Goal: Check status: Check status

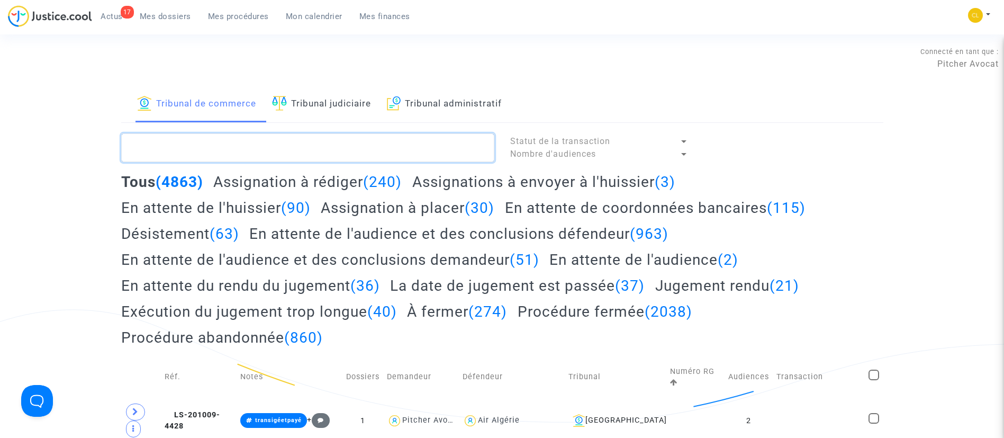
click at [448, 139] on textarea at bounding box center [307, 147] width 373 height 29
drag, startPoint x: 173, startPoint y: 21, endPoint x: 267, endPoint y: 141, distance: 153.0
click at [173, 23] on link "Mes dossiers" at bounding box center [165, 16] width 68 height 16
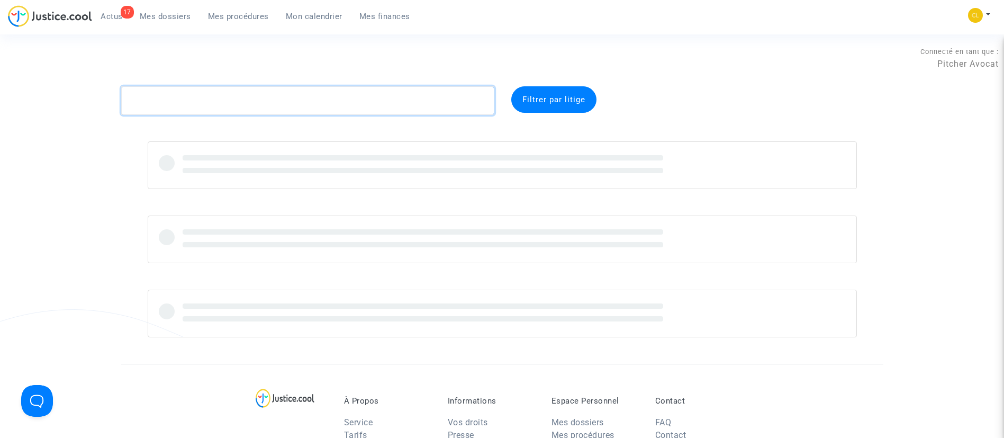
click at [256, 98] on textarea at bounding box center [307, 100] width 373 height 29
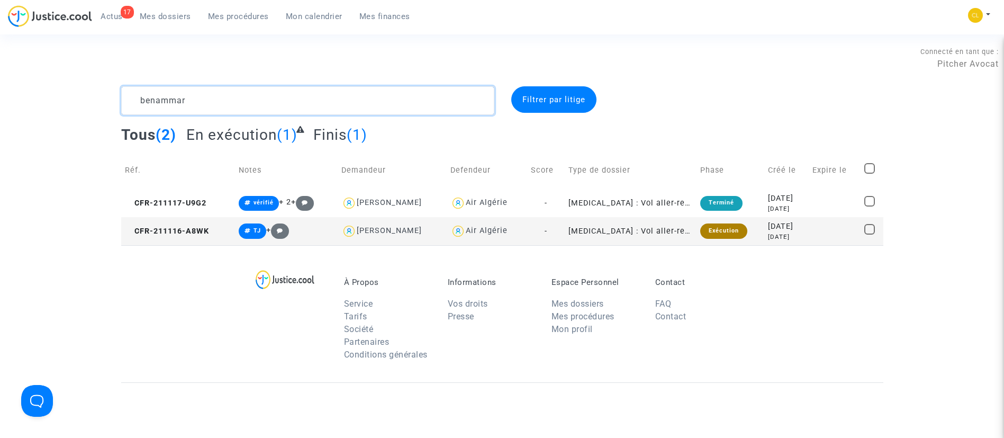
type textarea "benammar"
click at [775, 232] on div "4 years ago" at bounding box center [786, 236] width 37 height 9
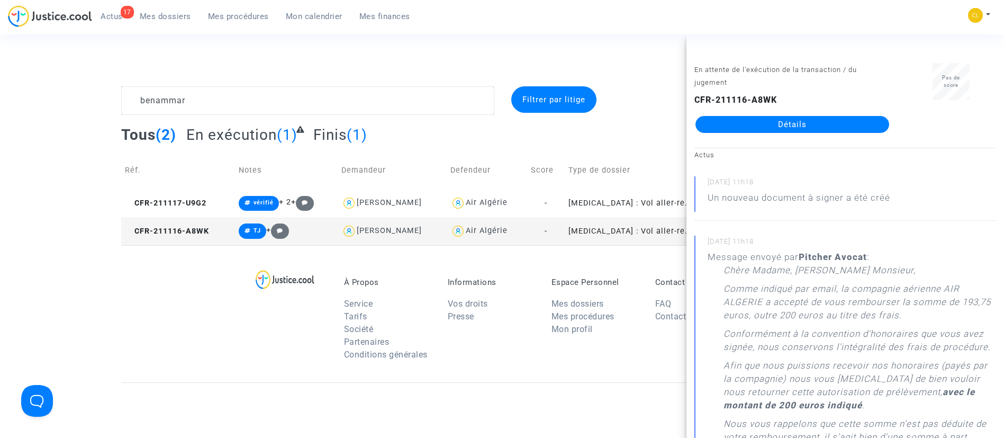
click at [779, 120] on link "Détails" at bounding box center [792, 124] width 194 height 17
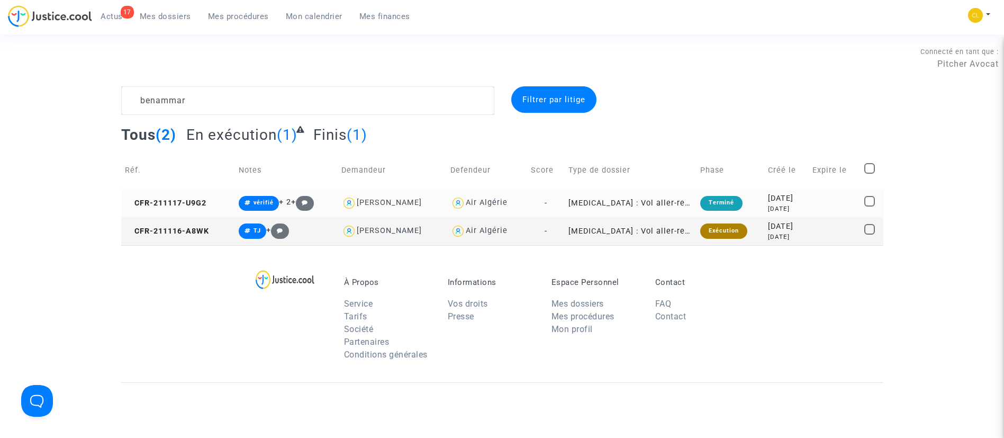
click at [797, 201] on div "2021-11-17" at bounding box center [786, 199] width 37 height 12
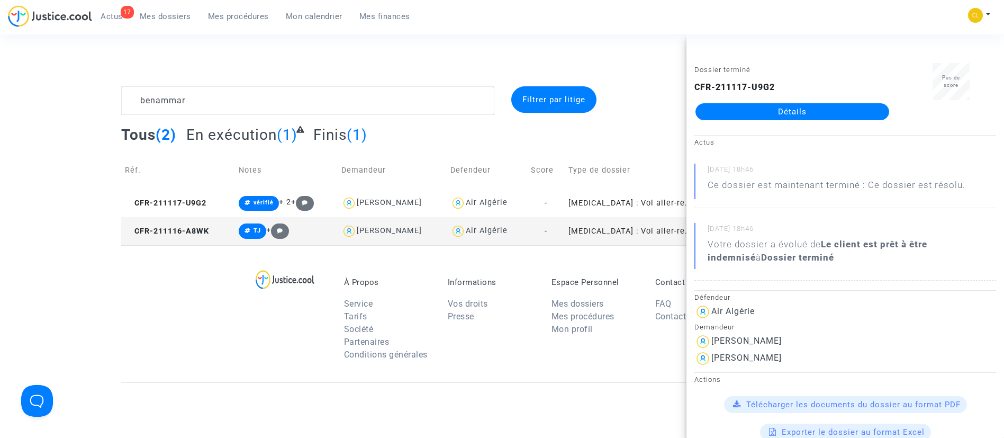
click at [590, 240] on td "[MEDICAL_DATA] : Vol aller-retour annulé" at bounding box center [631, 231] width 132 height 28
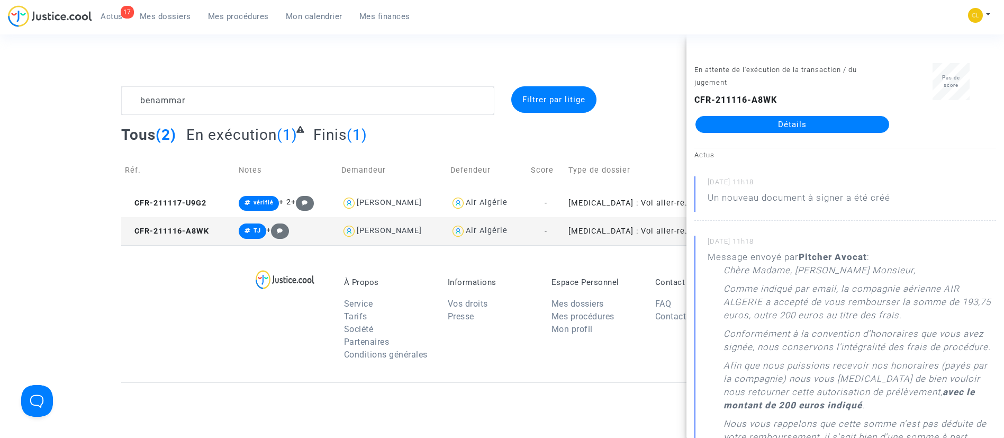
click at [812, 116] on link "Détails" at bounding box center [792, 124] width 194 height 17
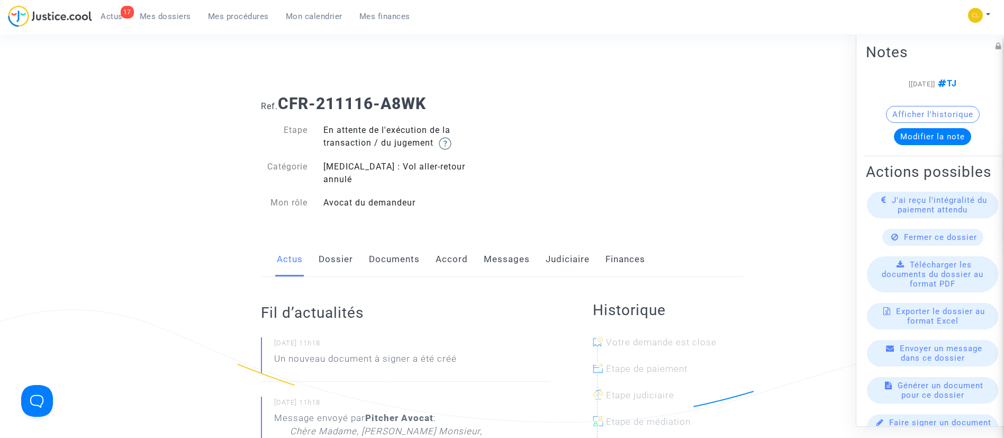
drag, startPoint x: 583, startPoint y: 240, endPoint x: 548, endPoint y: 283, distance: 55.3
click at [583, 242] on link "Judiciaire" at bounding box center [568, 259] width 44 height 35
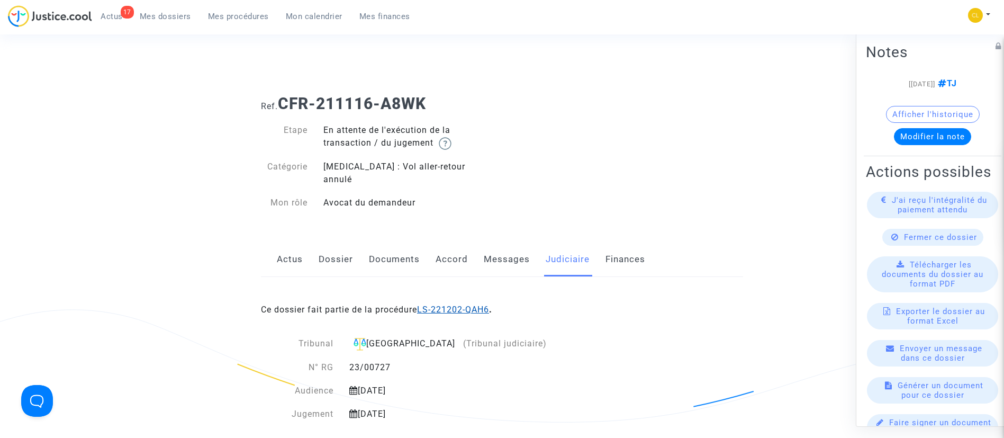
click at [489, 304] on link "LS-221202-QAH6" at bounding box center [453, 309] width 72 height 10
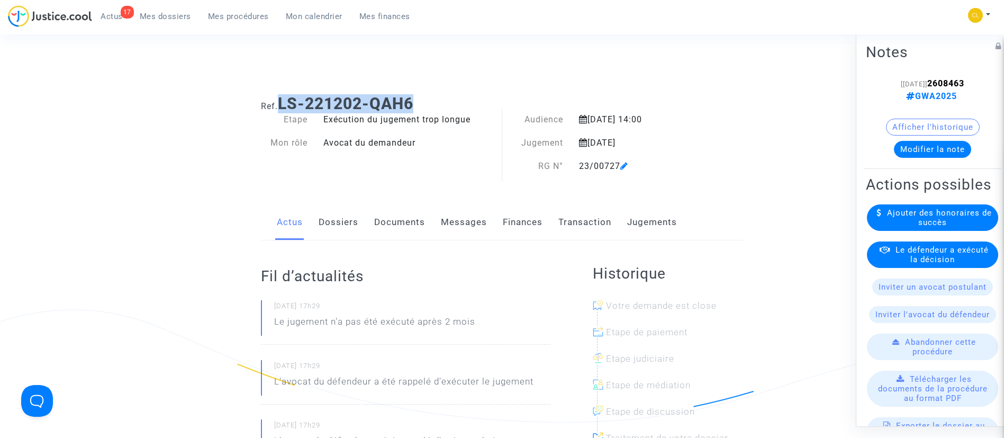
drag, startPoint x: 420, startPoint y: 97, endPoint x: 279, endPoint y: 102, distance: 140.4
click at [279, 102] on h1 "Ref. LS-221202-QAH6" at bounding box center [502, 103] width 482 height 19
copy b "LS-221202-QAH6"
click at [153, 16] on span "Mes dossiers" at bounding box center [165, 17] width 51 height 10
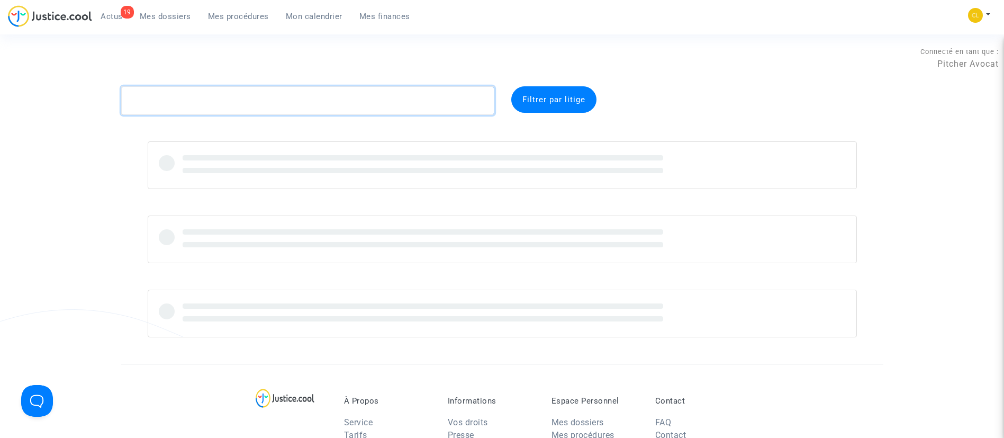
click at [229, 100] on textarea at bounding box center [307, 100] width 373 height 29
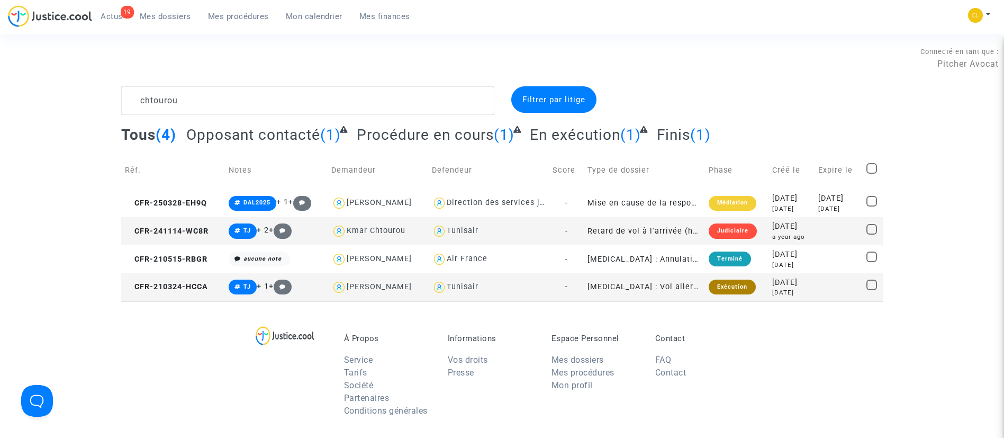
click at [807, 292] on td "2021-03-24 5 years ago" at bounding box center [792, 287] width 46 height 28
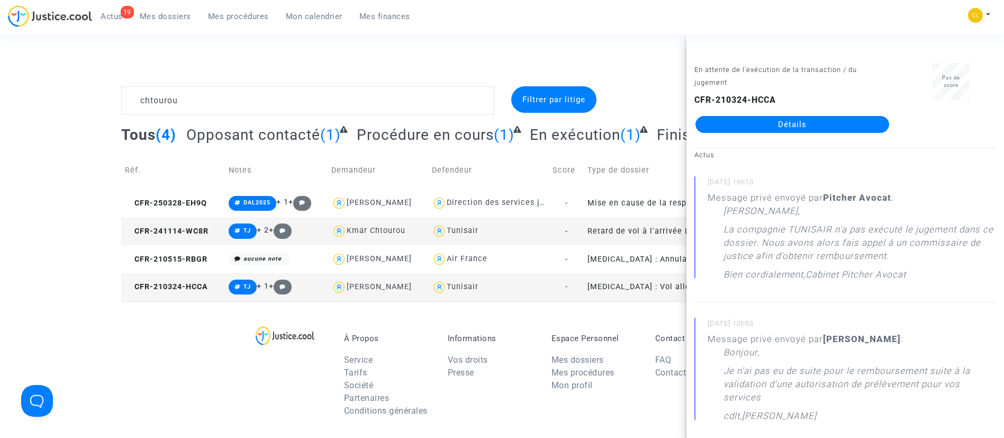
click at [571, 160] on td "Score" at bounding box center [566, 170] width 34 height 38
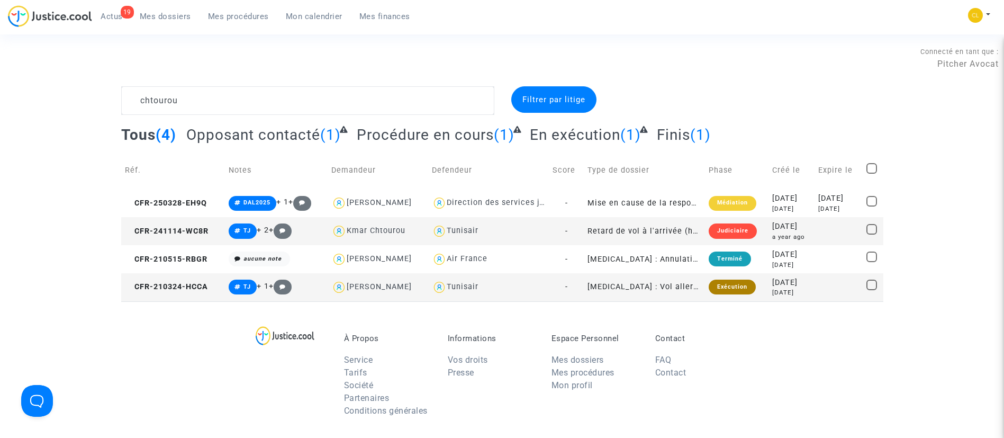
click at [806, 234] on td "2024-11-14 a year ago" at bounding box center [792, 231] width 46 height 28
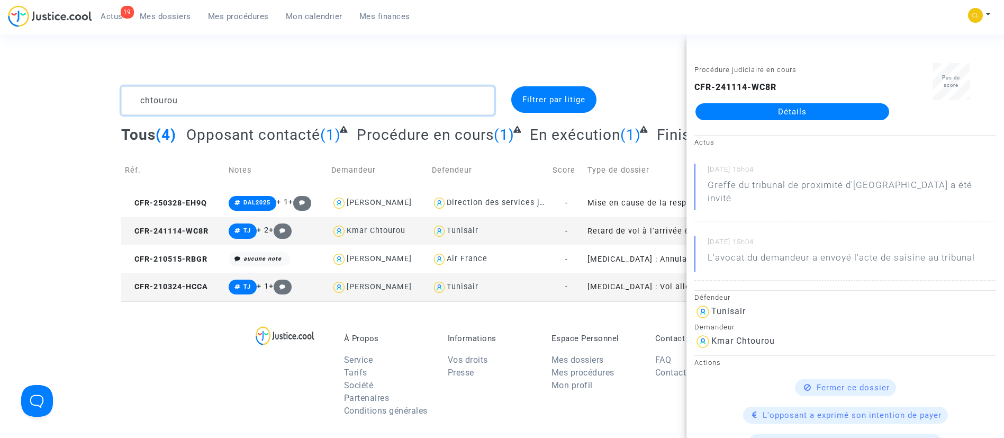
click at [313, 101] on textarea at bounding box center [307, 100] width 373 height 29
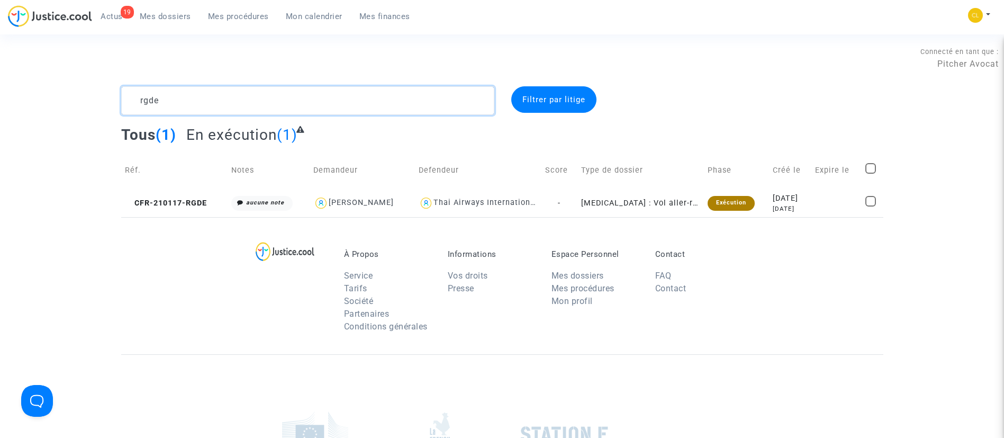
type textarea "rgde"
click at [769, 207] on td "2021-01-17 5 years ago" at bounding box center [790, 203] width 42 height 28
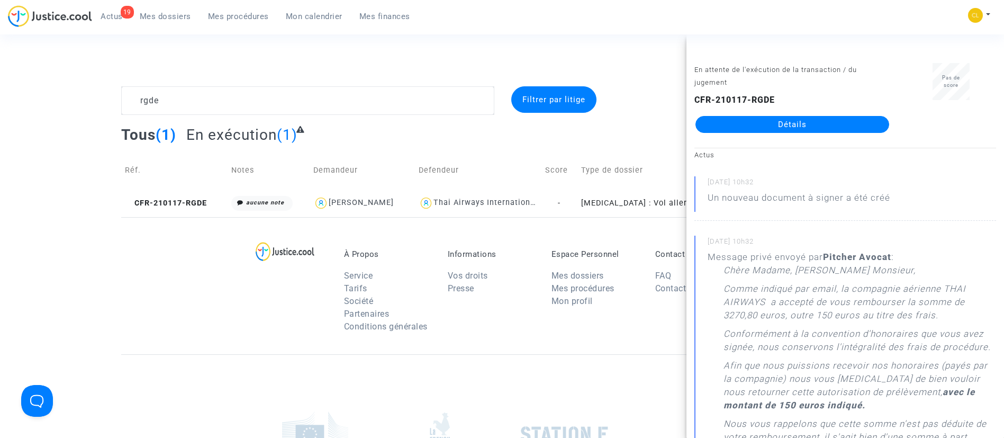
drag, startPoint x: 761, startPoint y: 120, endPoint x: 765, endPoint y: 116, distance: 6.0
click at [761, 120] on link "Détails" at bounding box center [792, 124] width 194 height 17
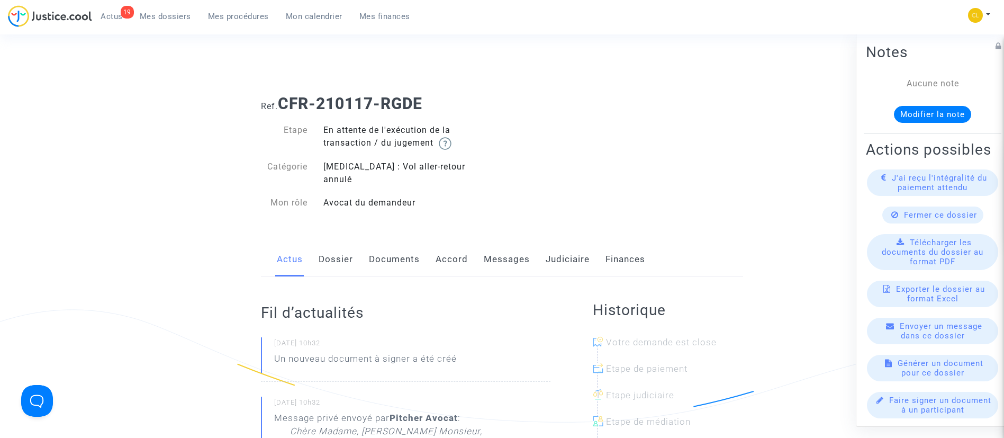
click at [407, 242] on link "Documents" at bounding box center [394, 259] width 51 height 35
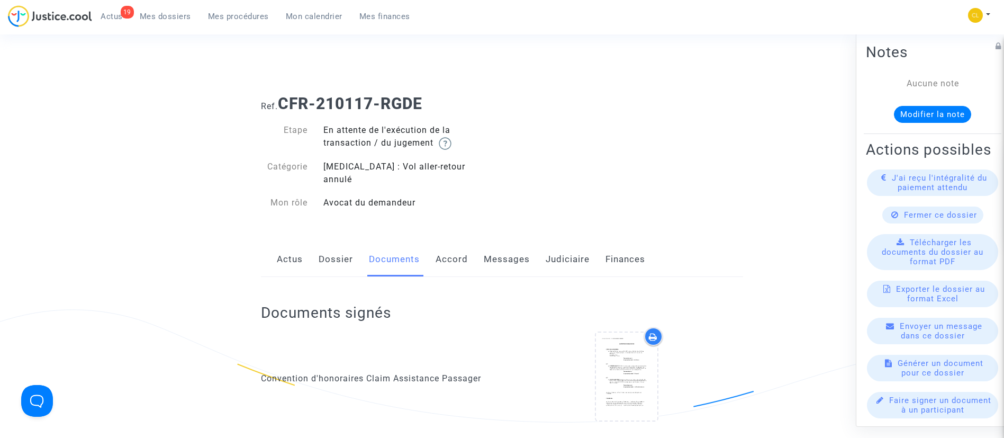
click at [573, 245] on link "Judiciaire" at bounding box center [568, 259] width 44 height 35
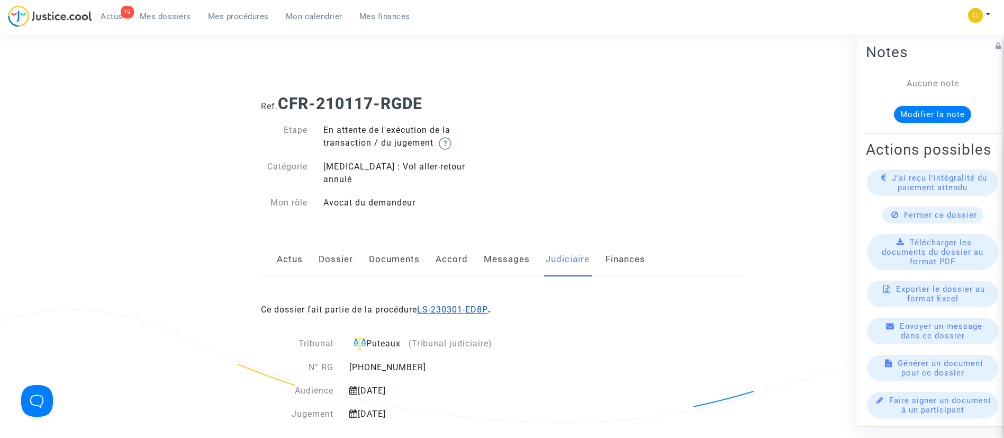
click at [486, 304] on link "LS-230301-ED8P" at bounding box center [452, 309] width 71 height 10
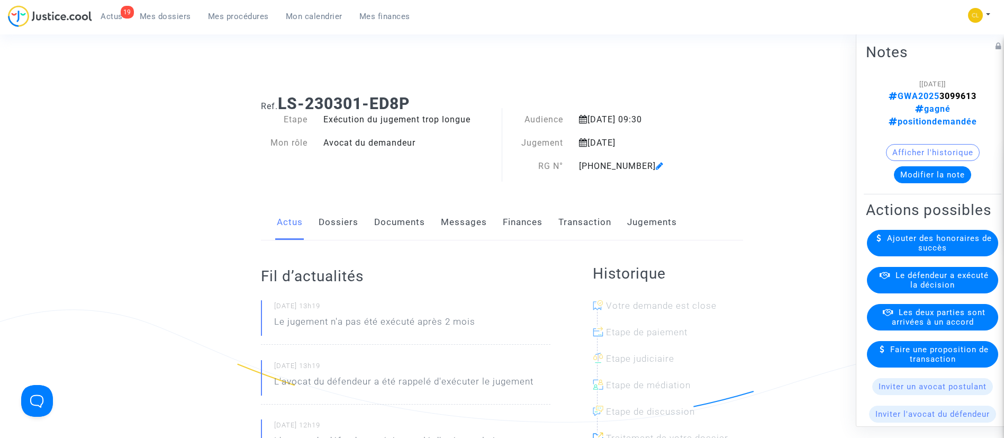
click at [934, 289] on span "Le défendeur a exécuté la décision" at bounding box center [942, 279] width 93 height 19
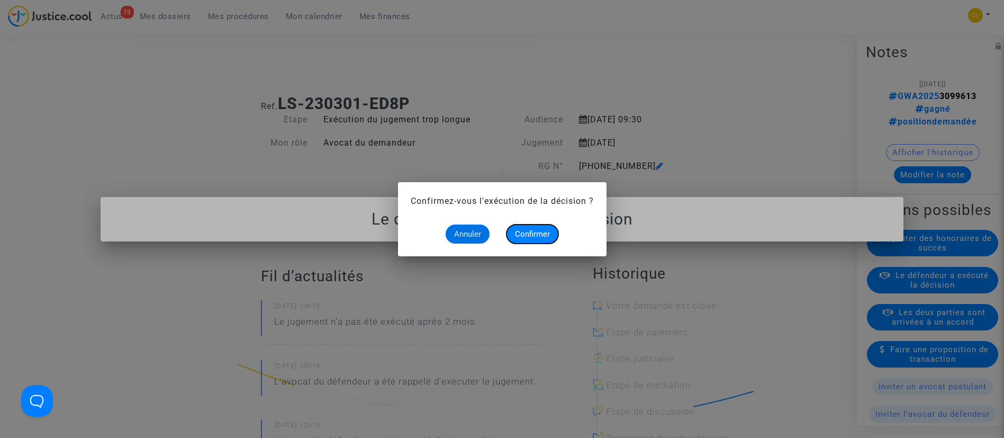
click at [530, 227] on button "Confirmer" at bounding box center [533, 233] width 52 height 19
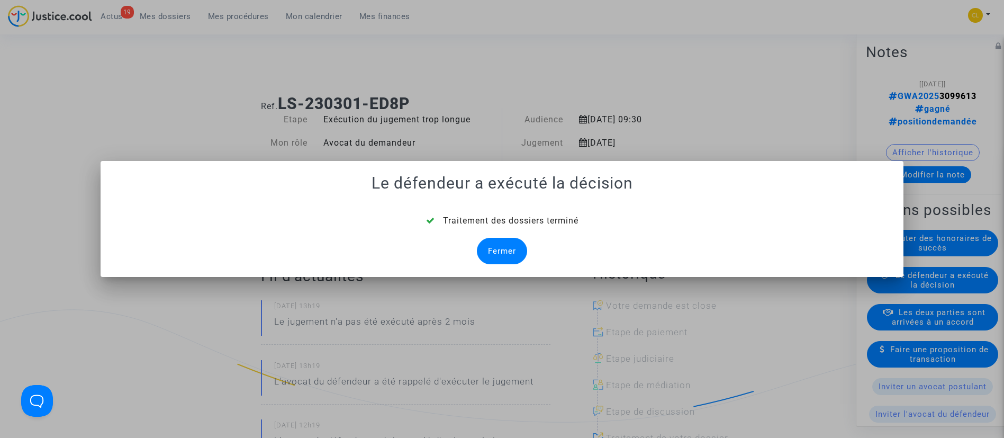
click at [495, 244] on div "Fermer" at bounding box center [502, 251] width 50 height 26
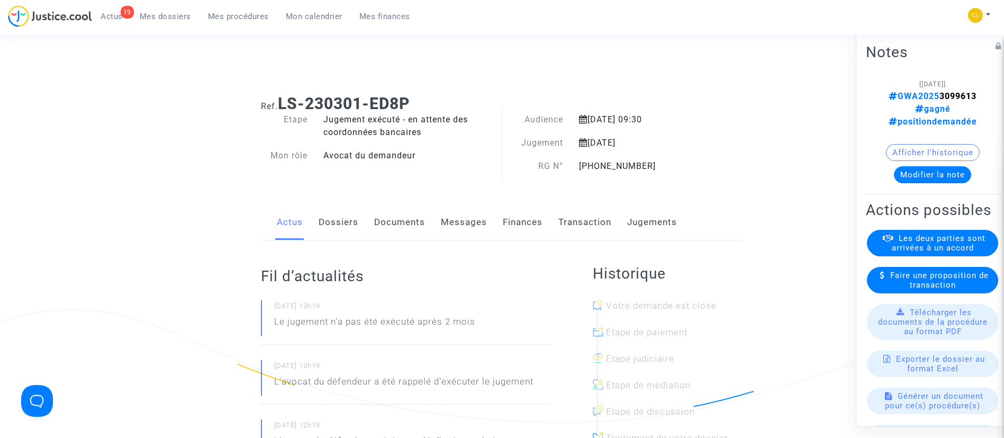
click at [173, 14] on span "Mes dossiers" at bounding box center [165, 17] width 51 height 10
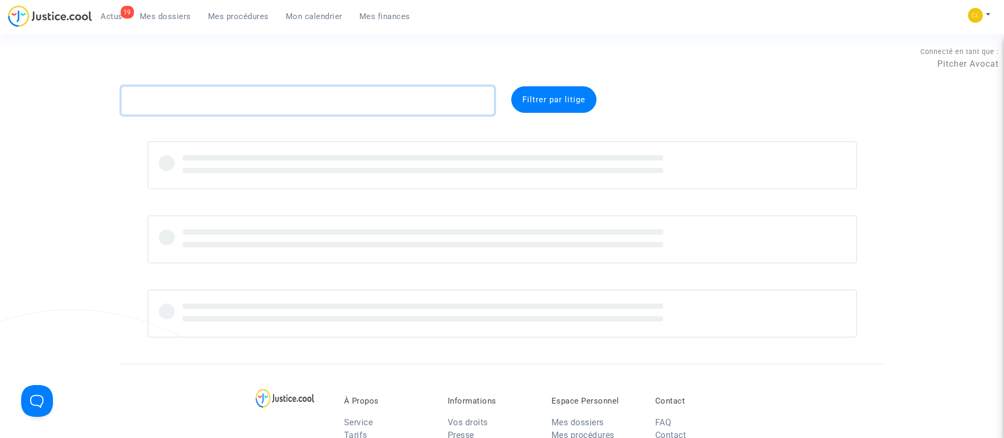
click at [267, 94] on textarea at bounding box center [307, 100] width 373 height 29
paste textarea "3DQ8"
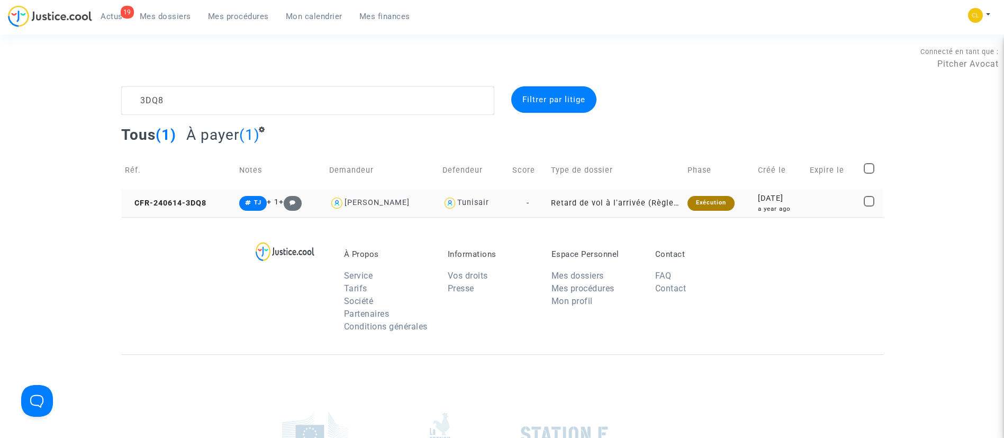
click at [841, 204] on td at bounding box center [833, 203] width 54 height 28
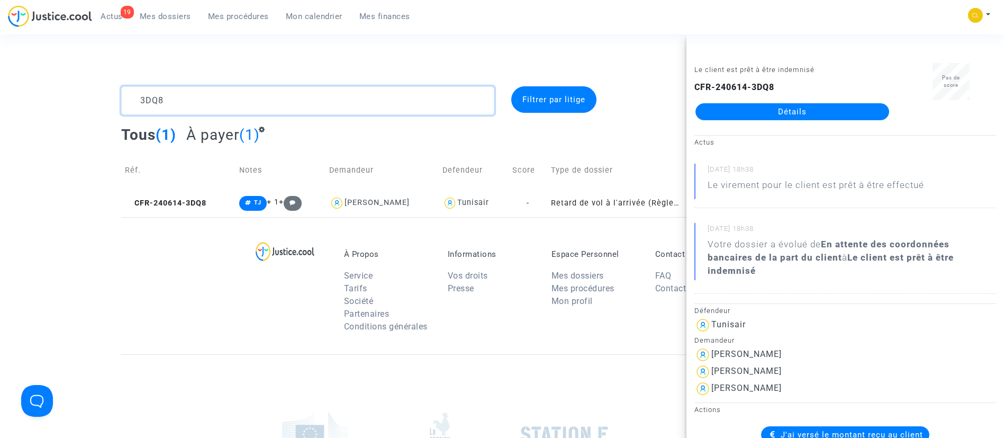
click at [186, 105] on textarea at bounding box center [307, 100] width 373 height 29
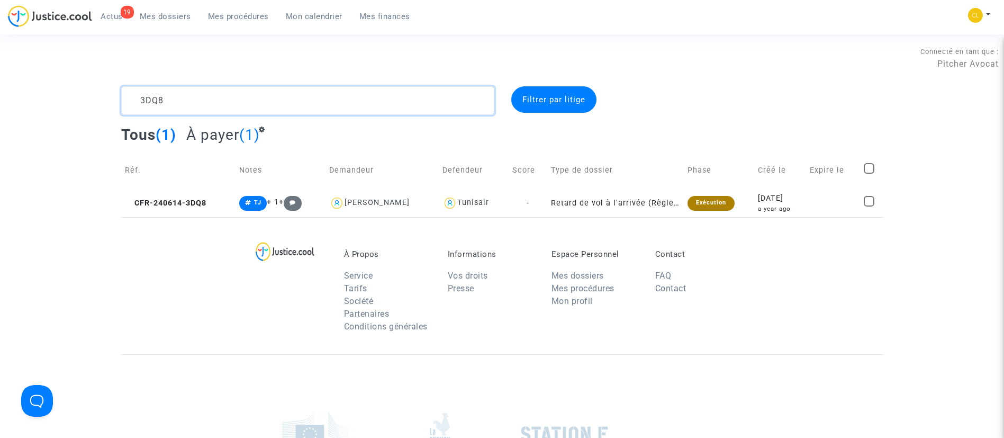
click at [180, 103] on textarea at bounding box center [307, 100] width 373 height 29
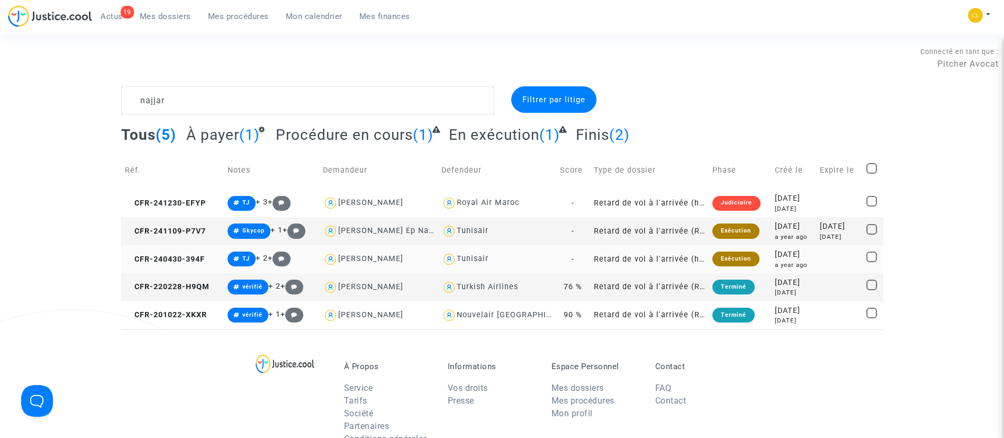
click at [775, 249] on div "2024-04-30" at bounding box center [794, 255] width 38 height 12
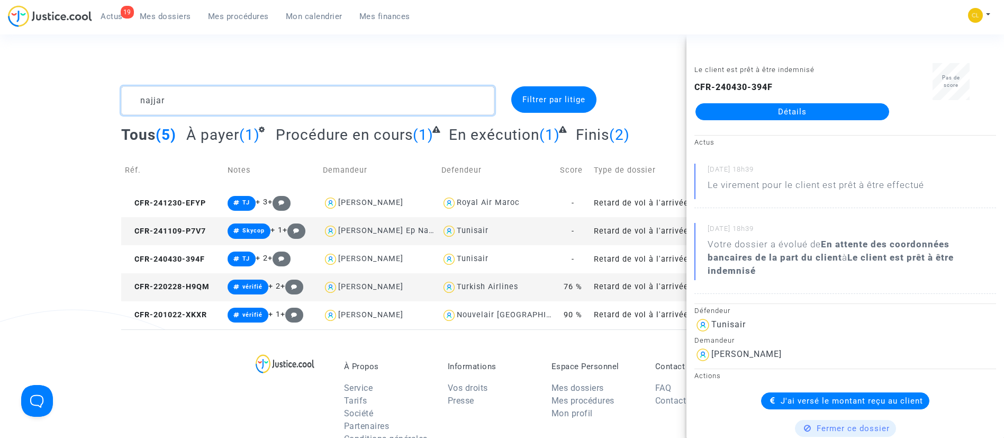
click at [369, 96] on textarea at bounding box center [307, 100] width 373 height 29
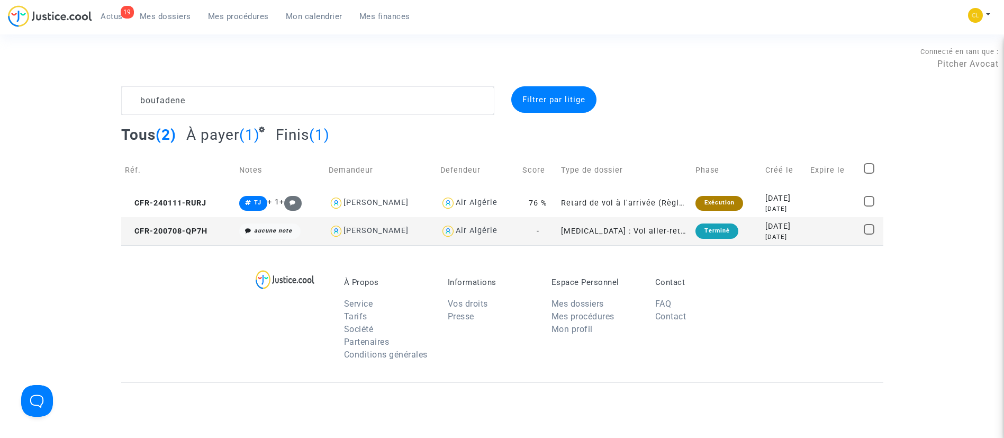
click at [784, 227] on div "2020-07-08" at bounding box center [784, 227] width 38 height 12
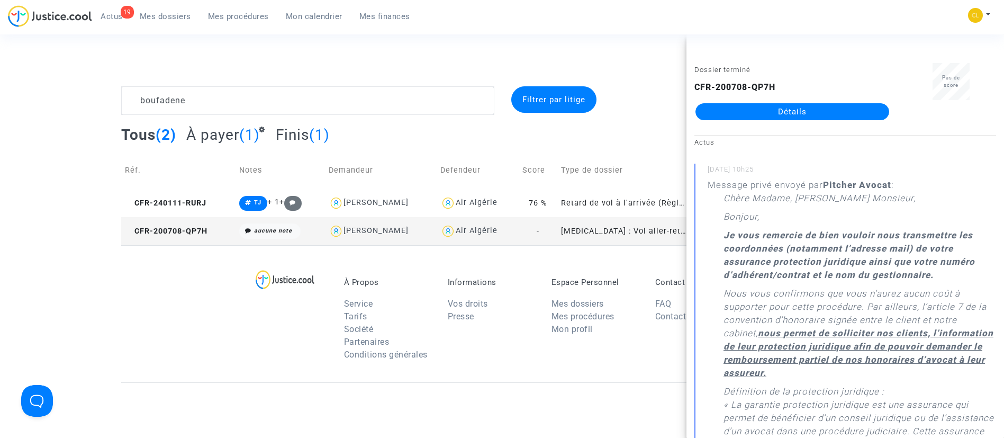
click at [614, 122] on complex-dispute-list "boufadene Filtrer par litige Tous (2) À payer (1) Finis (1) Réf. Notes Demandeu…" at bounding box center [502, 165] width 762 height 159
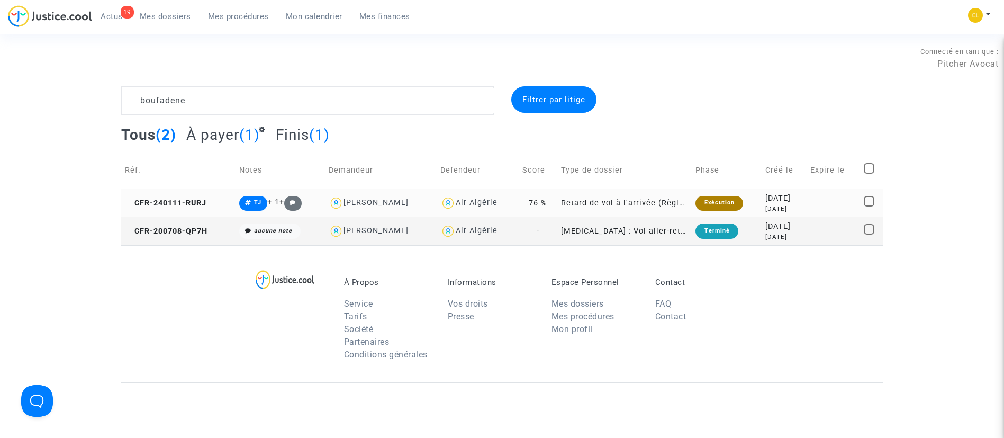
click at [767, 206] on div "2 years ago" at bounding box center [784, 208] width 38 height 9
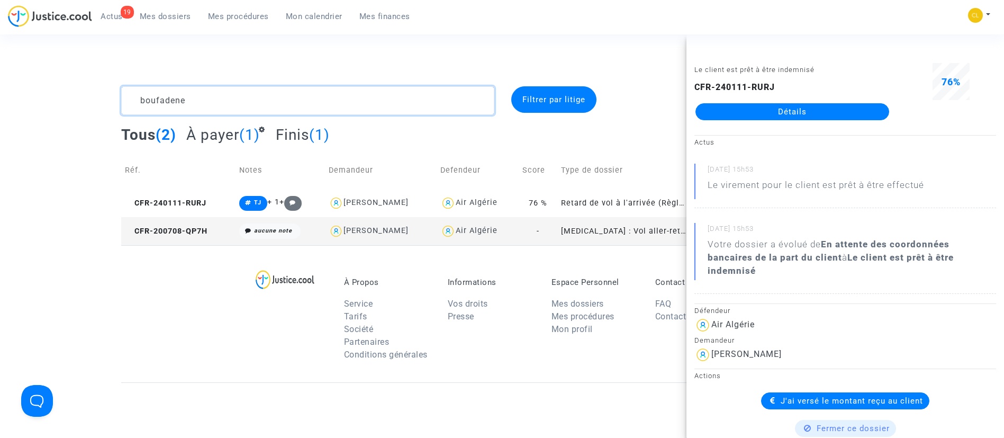
click at [309, 103] on textarea at bounding box center [307, 100] width 373 height 29
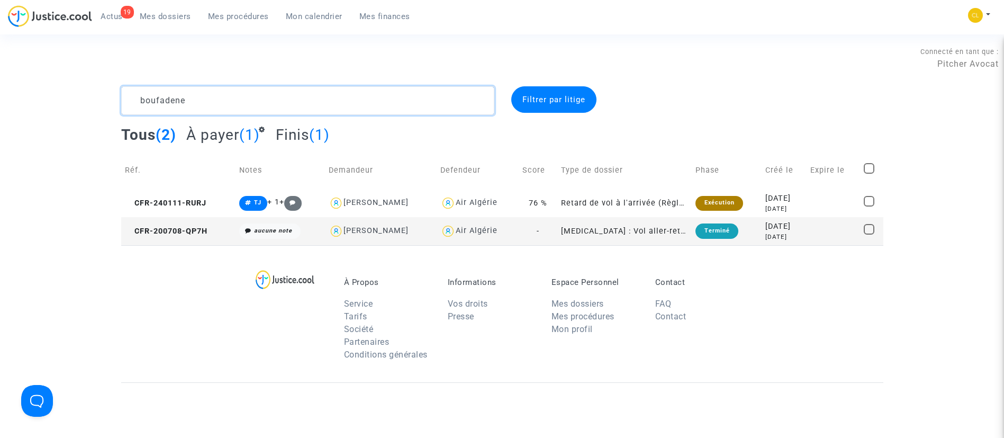
click at [309, 103] on textarea at bounding box center [307, 100] width 373 height 29
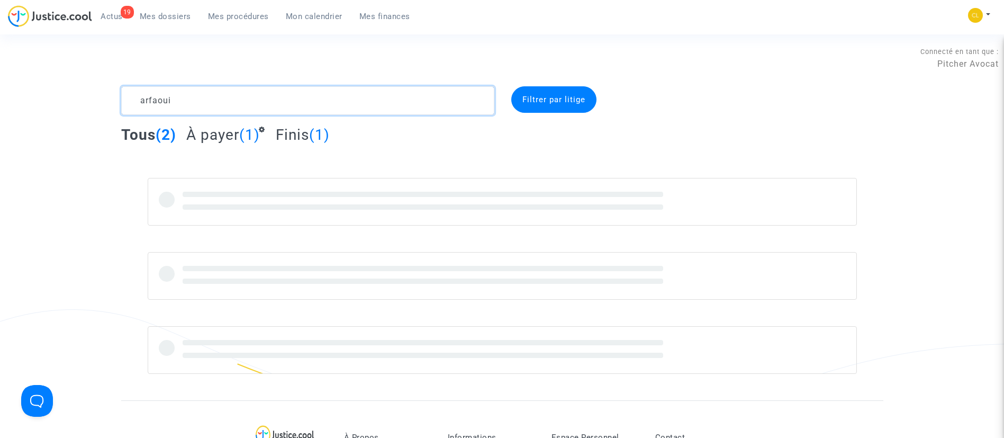
type textarea "arfaoui"
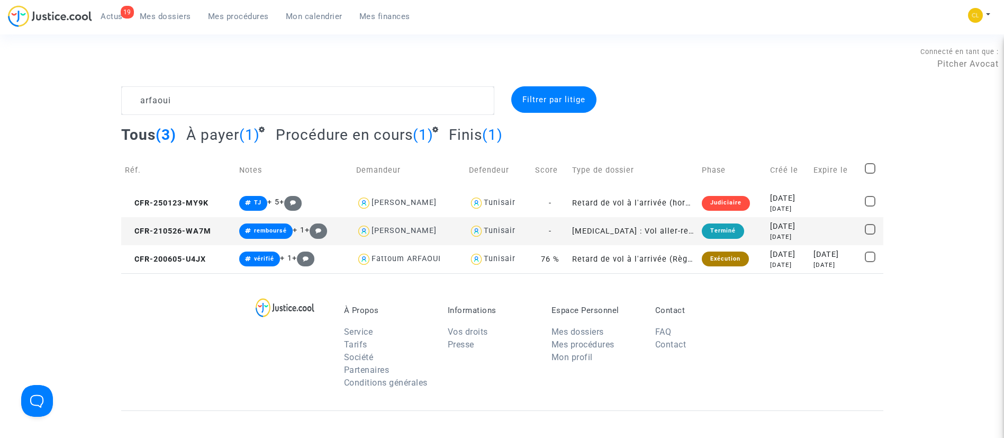
click at [814, 229] on td at bounding box center [835, 231] width 51 height 28
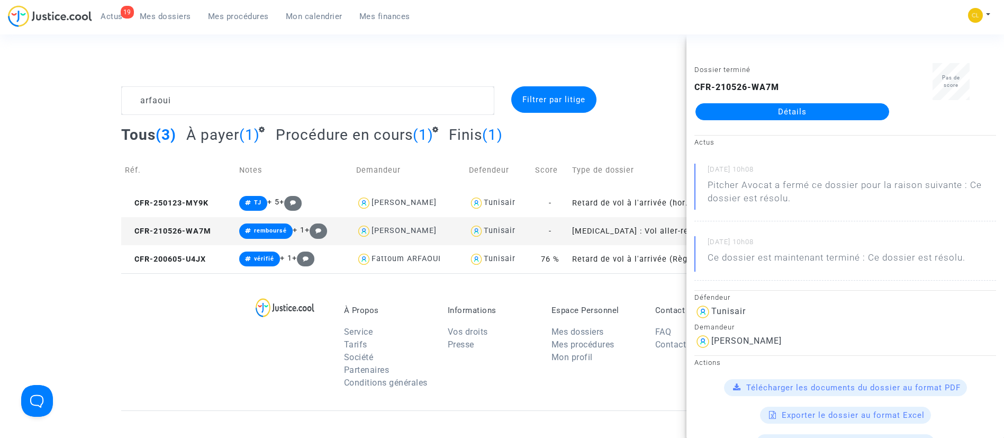
click at [580, 157] on td "Type de dossier" at bounding box center [633, 170] width 130 height 38
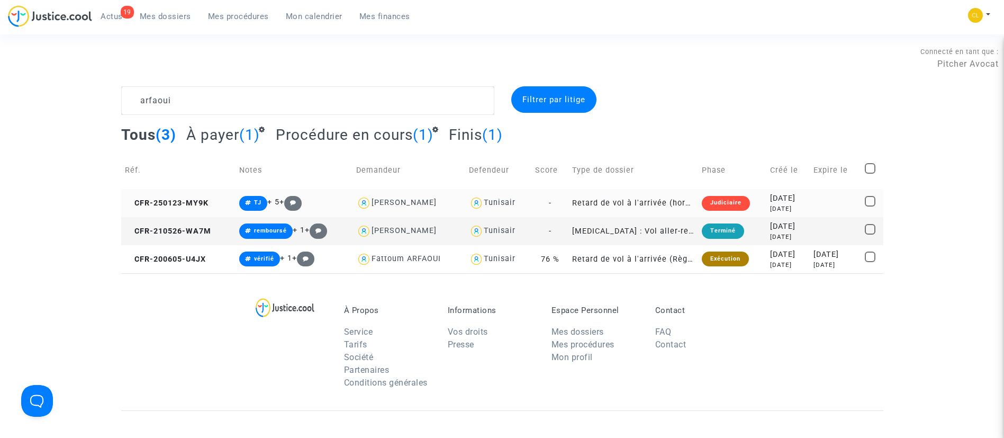
click at [822, 196] on td at bounding box center [835, 203] width 51 height 28
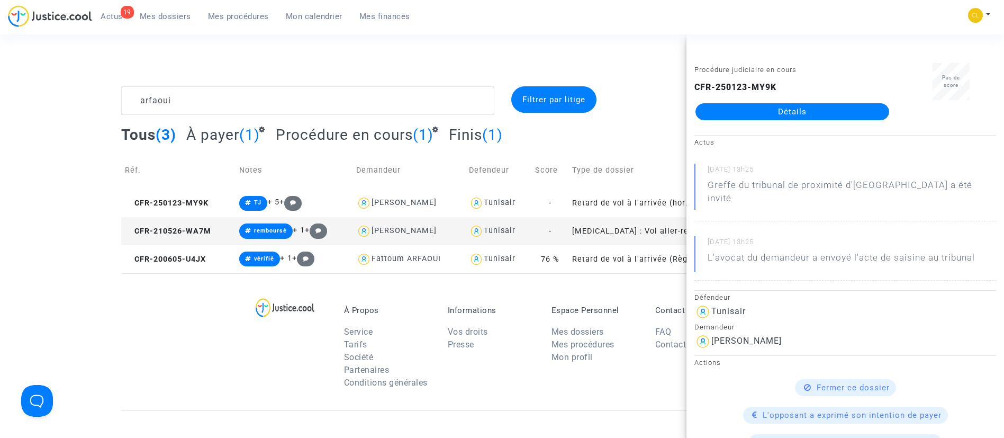
drag, startPoint x: 616, startPoint y: 145, endPoint x: 634, endPoint y: 158, distance: 22.3
click at [616, 144] on div "Tous (3) À payer (1) Procédure en cours (1) Finis (1)" at bounding box center [502, 138] width 762 height 26
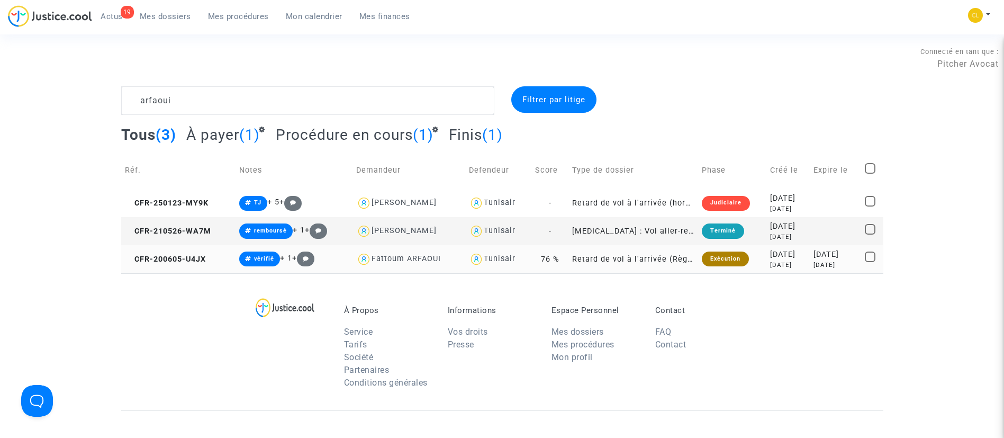
click at [813, 254] on div "2022-07-12" at bounding box center [835, 255] width 44 height 12
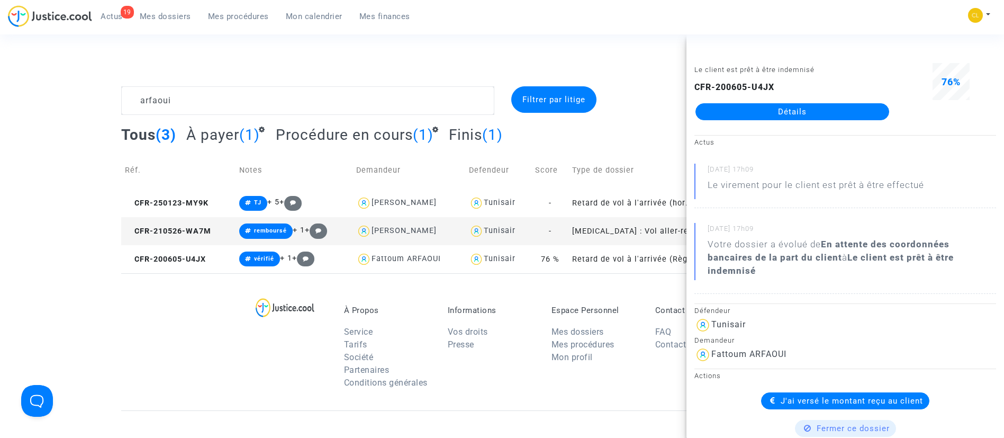
click at [827, 109] on link "Détails" at bounding box center [792, 111] width 194 height 17
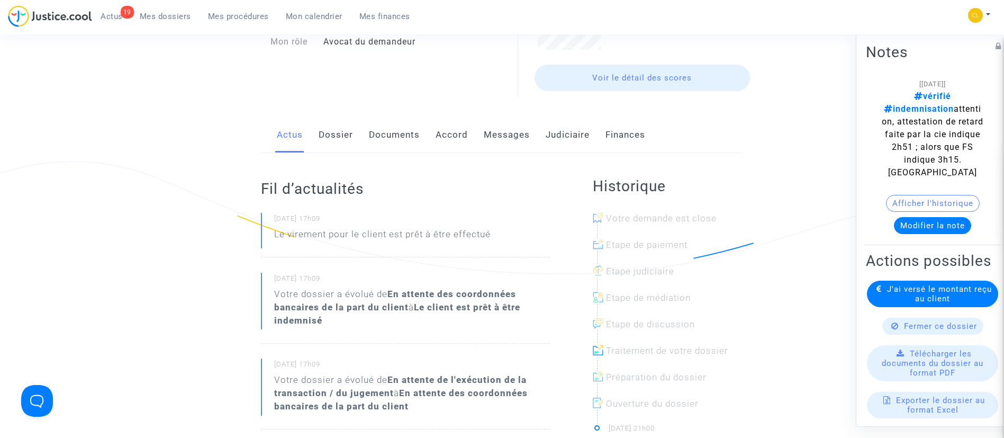
scroll to position [159, 0]
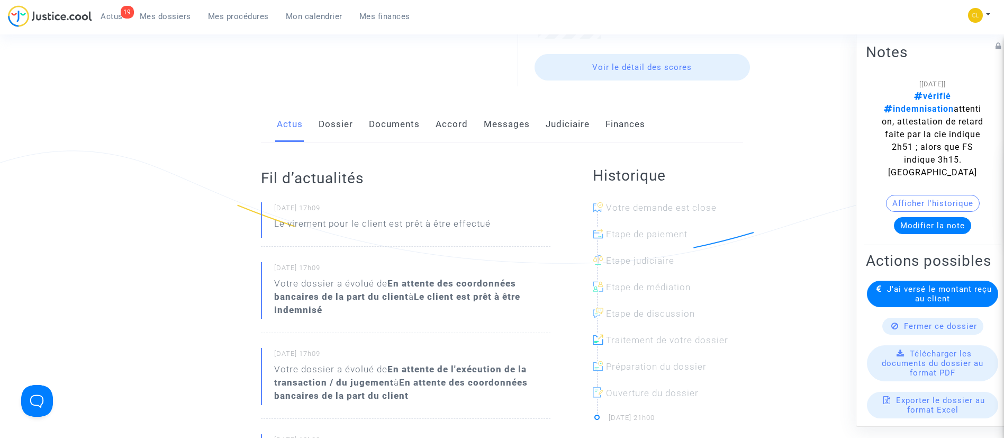
click at [562, 121] on link "Judiciaire" at bounding box center [568, 124] width 44 height 35
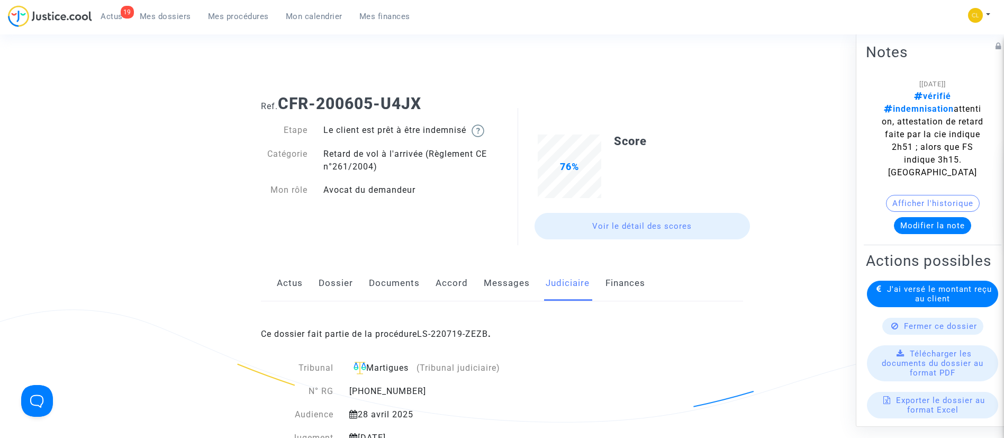
click at [153, 20] on span "Mes dossiers" at bounding box center [165, 17] width 51 height 10
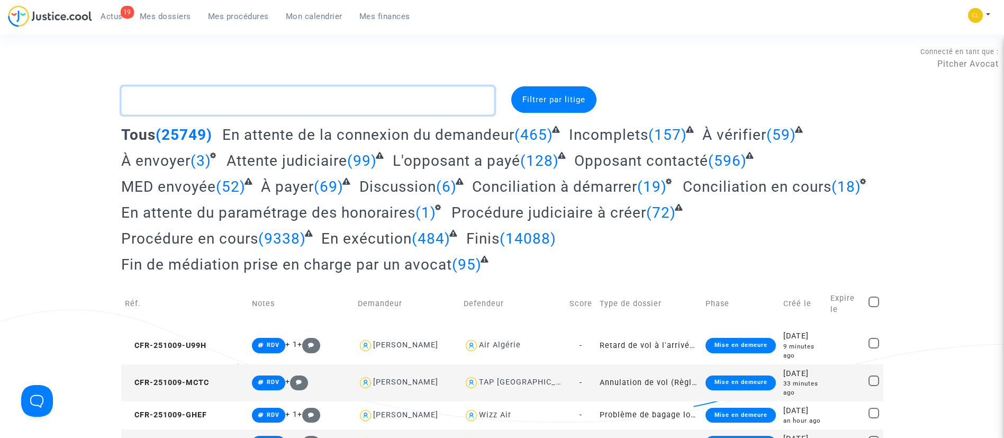
click at [234, 103] on textarea at bounding box center [307, 100] width 373 height 29
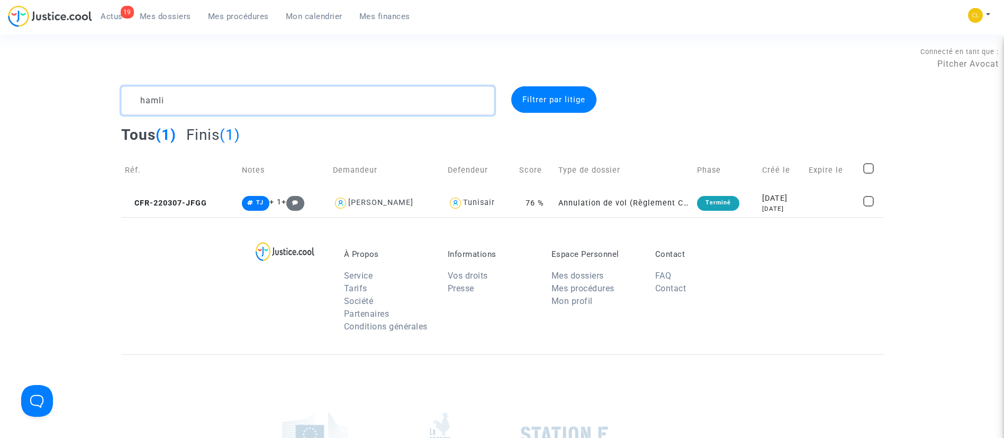
click at [149, 102] on textarea at bounding box center [307, 100] width 373 height 29
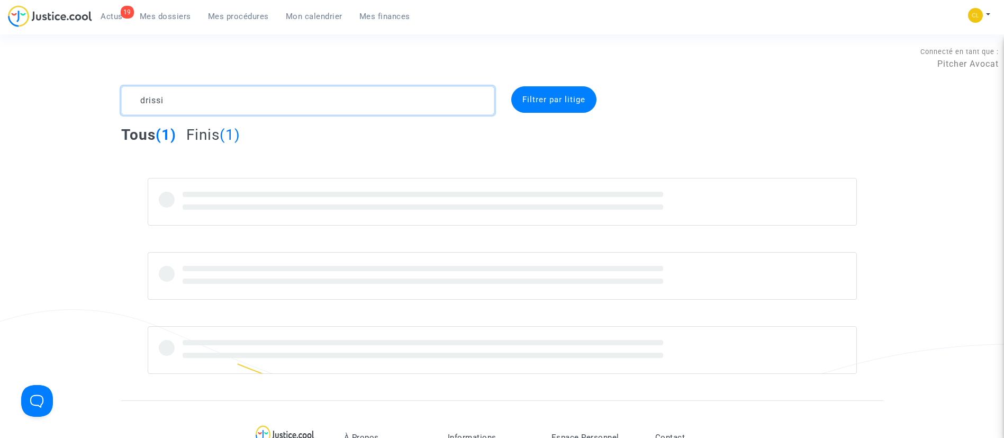
type textarea "drissi"
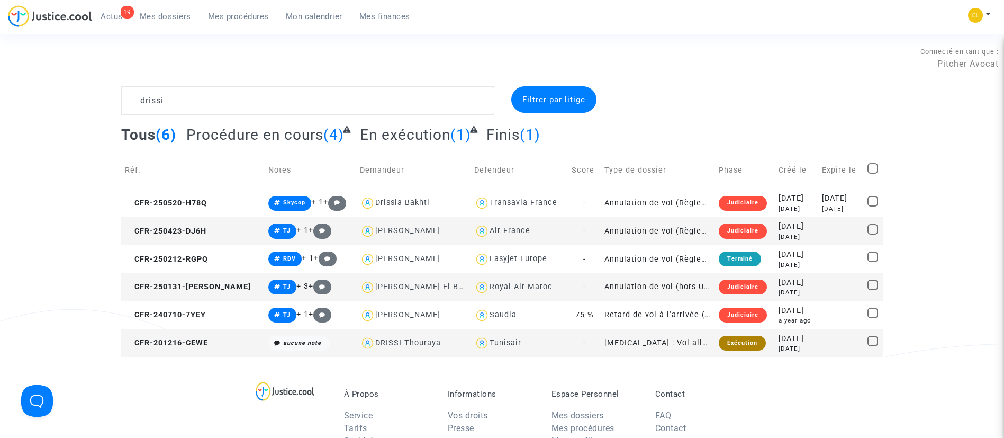
click at [818, 344] on td at bounding box center [840, 343] width 45 height 28
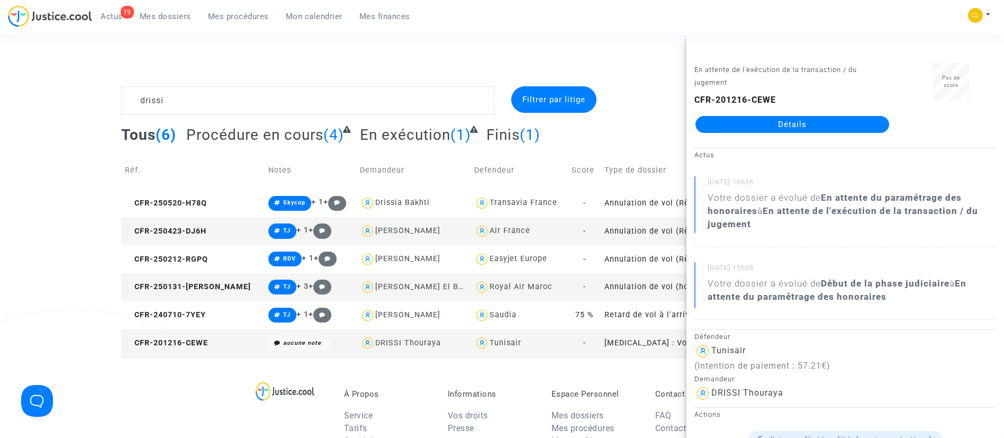
click at [778, 123] on link "Détails" at bounding box center [792, 124] width 194 height 17
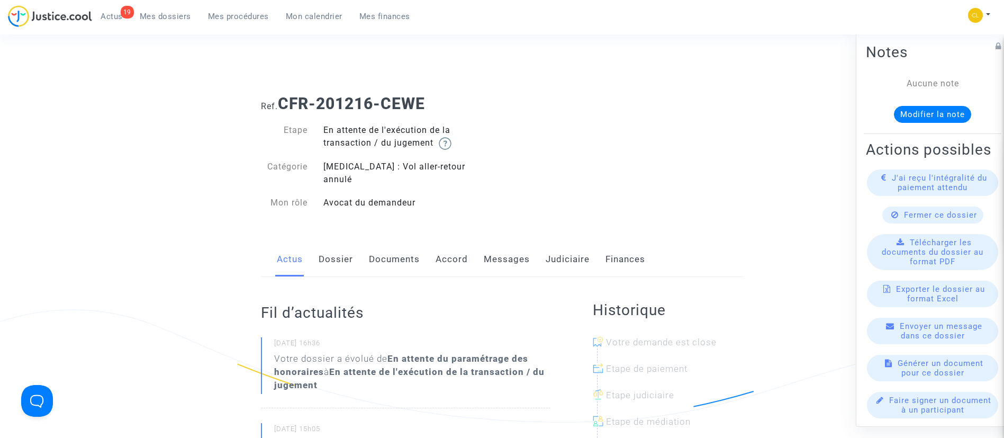
click at [556, 242] on link "Judiciaire" at bounding box center [568, 259] width 44 height 35
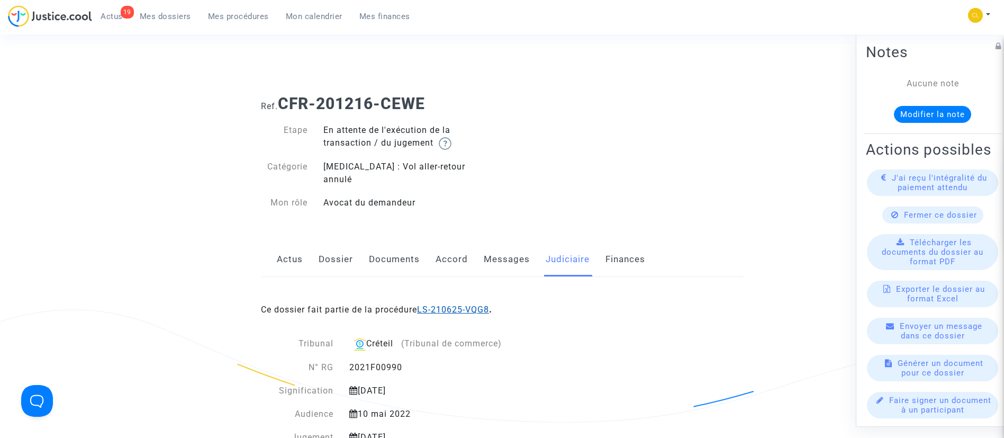
click at [432, 304] on link "LS-210625-VQG8" at bounding box center [453, 309] width 72 height 10
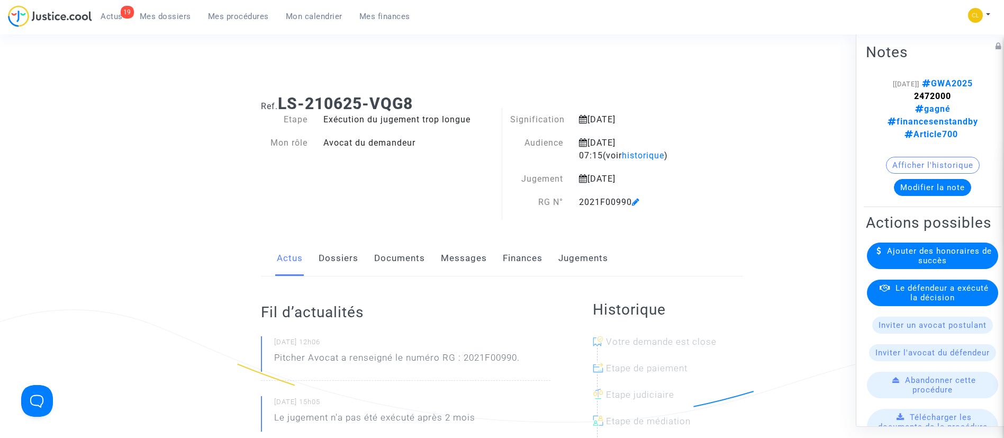
click at [908, 178] on button "Modifier la note" at bounding box center [932, 186] width 77 height 17
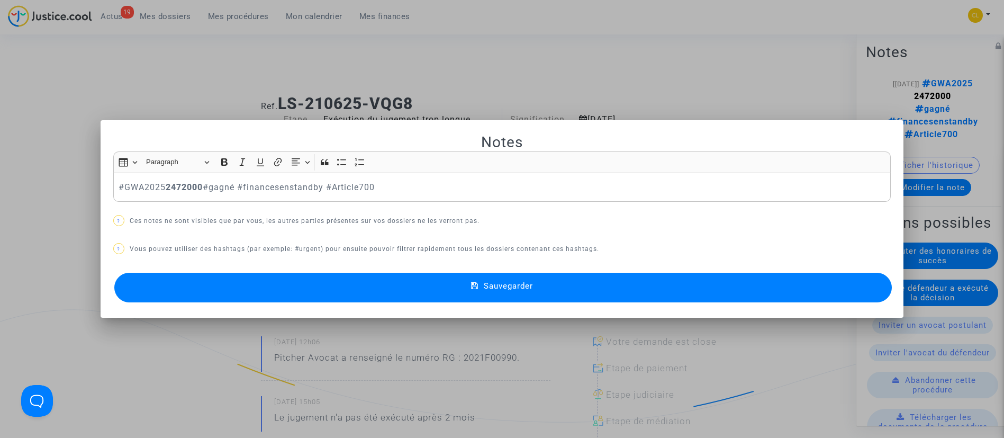
click at [179, 189] on strong "2472000" at bounding box center [184, 187] width 37 height 10
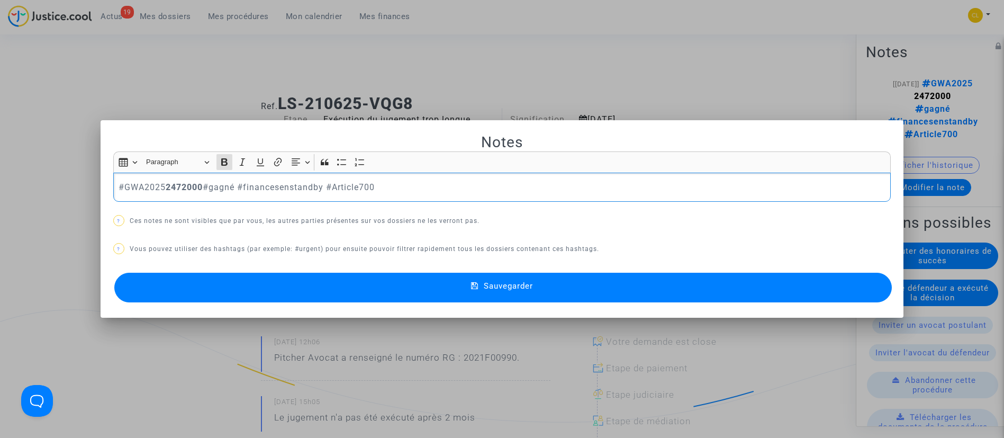
click at [180, 189] on strong "2472000" at bounding box center [184, 187] width 37 height 10
click at [310, 185] on p "#GWA2025 3216314 #gagné #financesenstandby #Article700" at bounding box center [502, 186] width 766 height 13
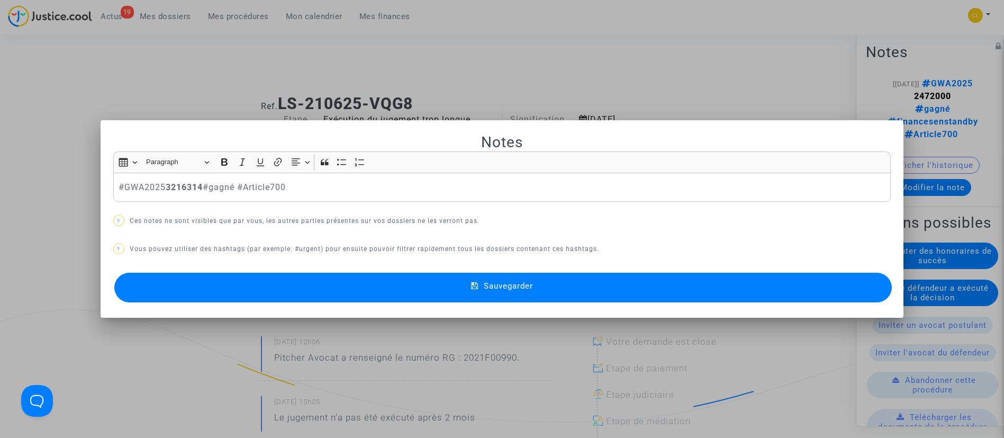
click at [471, 293] on mat-icon at bounding box center [477, 287] width 13 height 13
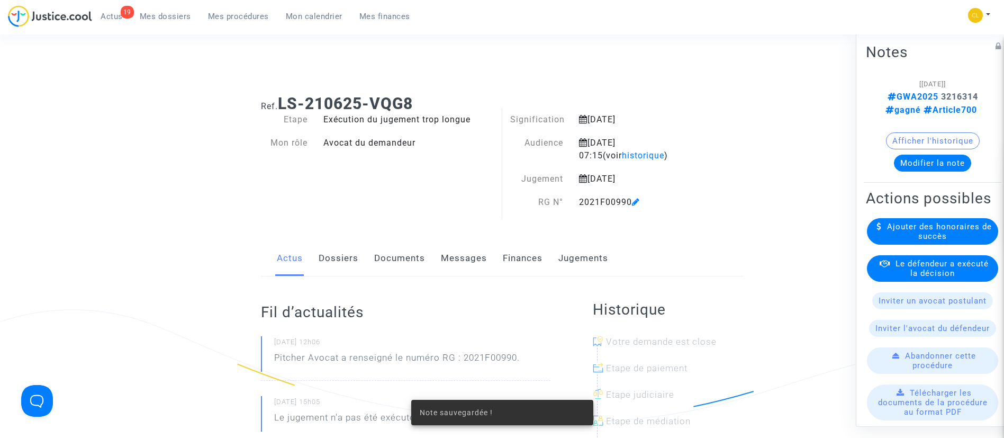
click at [974, 281] on div "Le défendeur a exécuté la décision" at bounding box center [932, 268] width 131 height 26
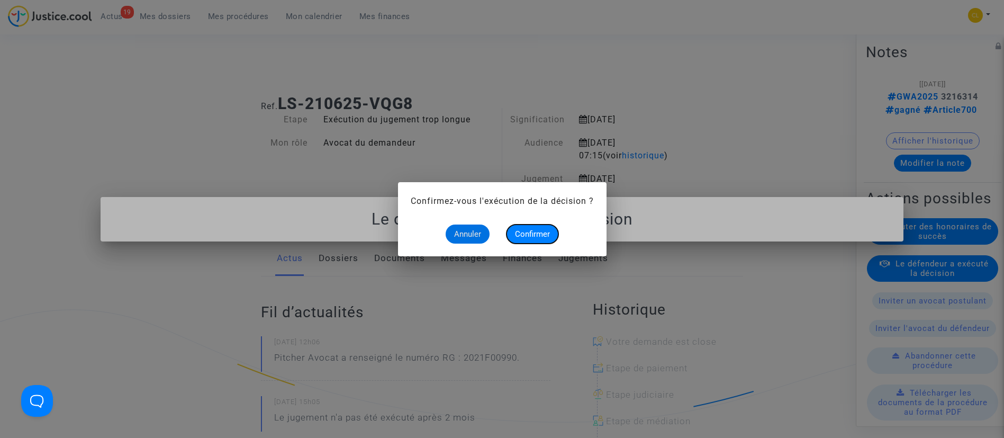
click at [548, 229] on span "Confirmer" at bounding box center [532, 234] width 35 height 10
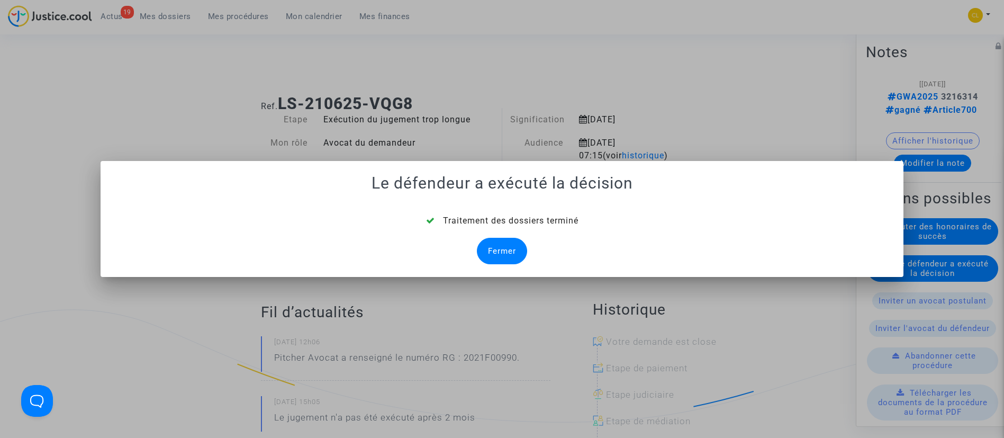
drag, startPoint x: 505, startPoint y: 254, endPoint x: 528, endPoint y: 248, distance: 23.4
click at [507, 251] on div "Fermer" at bounding box center [502, 251] width 50 height 26
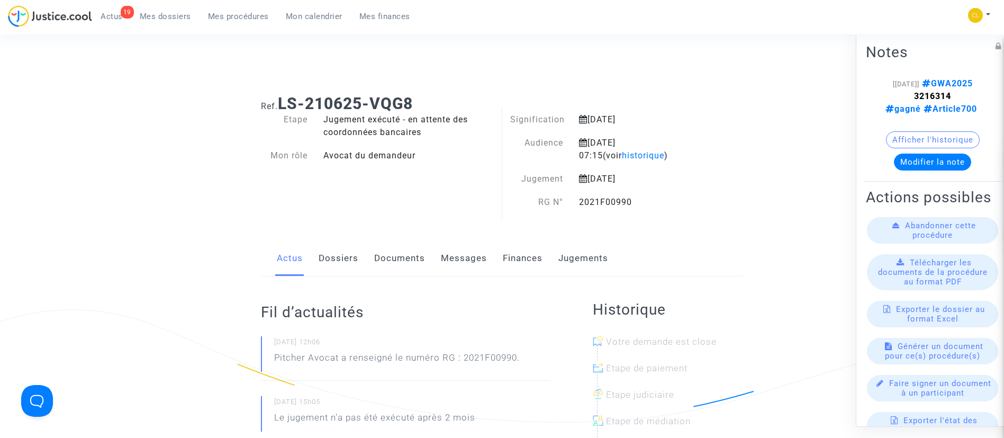
drag, startPoint x: 245, startPoint y: 19, endPoint x: 282, endPoint y: 66, distance: 60.7
click at [245, 19] on span "Mes procédures" at bounding box center [238, 17] width 61 height 10
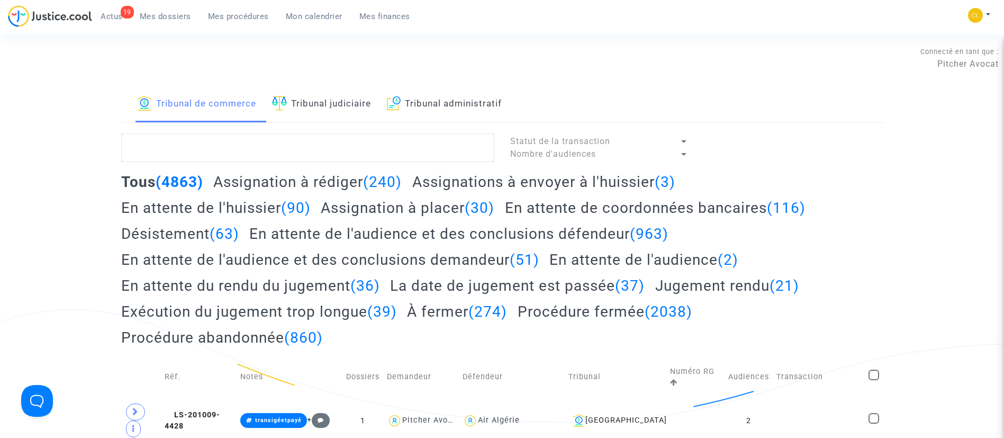
click at [349, 108] on link "Tribunal judiciaire" at bounding box center [321, 104] width 99 height 36
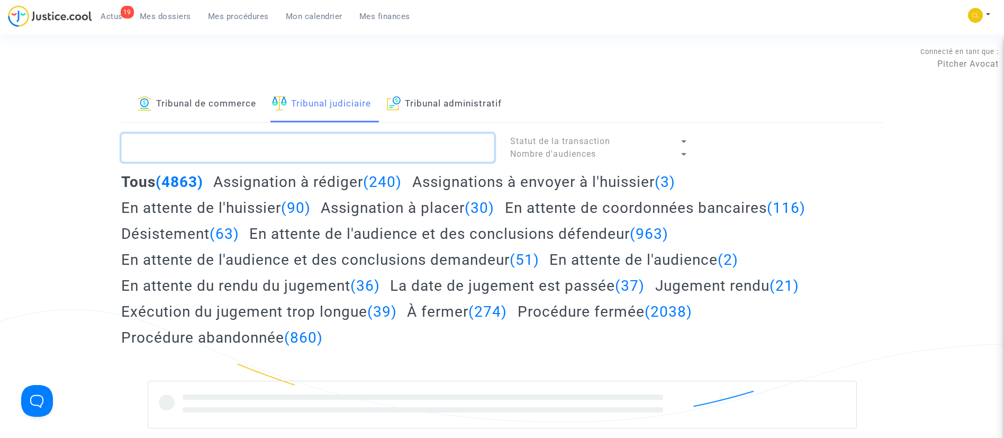
click at [352, 150] on textarea at bounding box center [307, 147] width 373 height 29
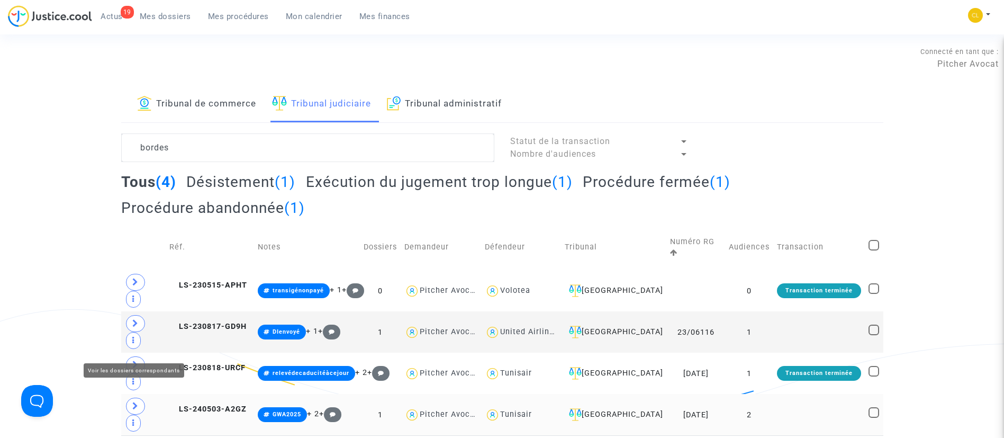
click at [133, 402] on icon at bounding box center [135, 406] width 6 height 8
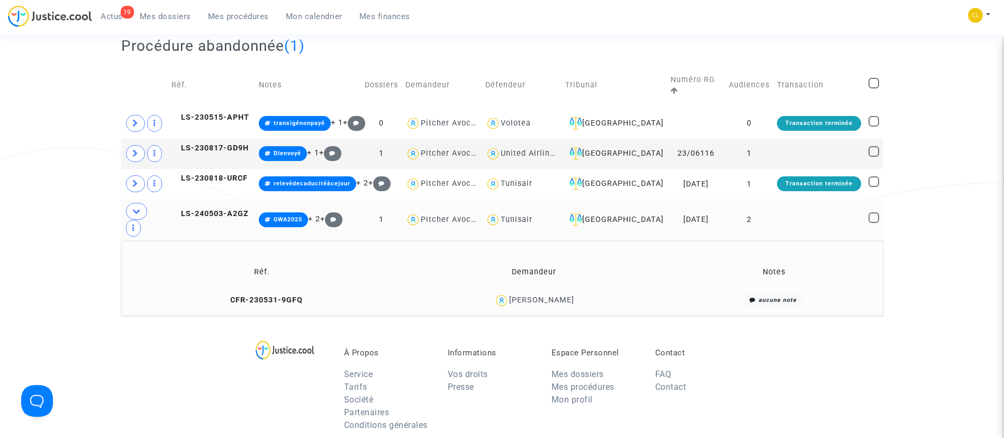
scroll to position [238, 0]
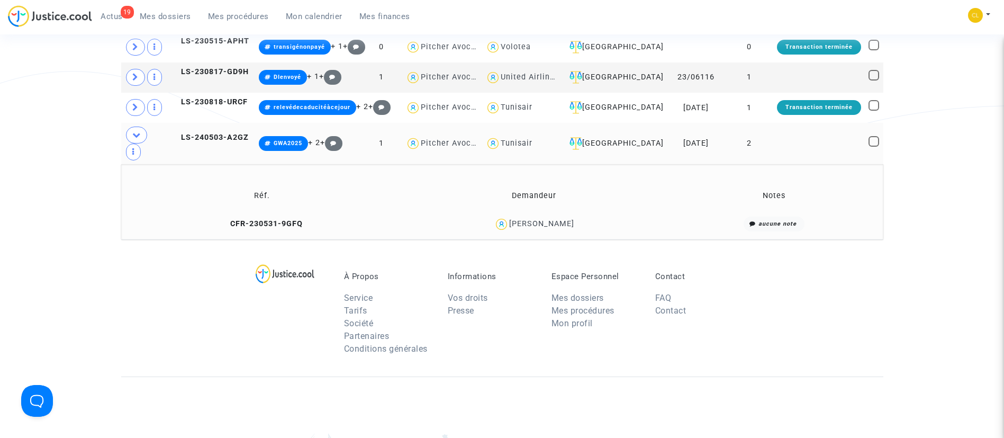
click at [806, 123] on td at bounding box center [819, 143] width 92 height 41
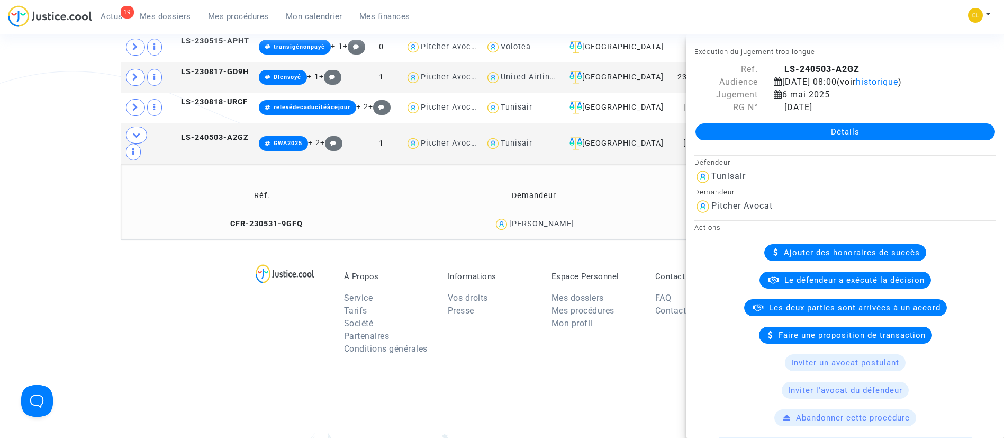
drag, startPoint x: 848, startPoint y: 275, endPoint x: 832, endPoint y: 274, distance: 16.4
click at [848, 275] on span "Le défendeur a exécuté la décision" at bounding box center [854, 280] width 140 height 10
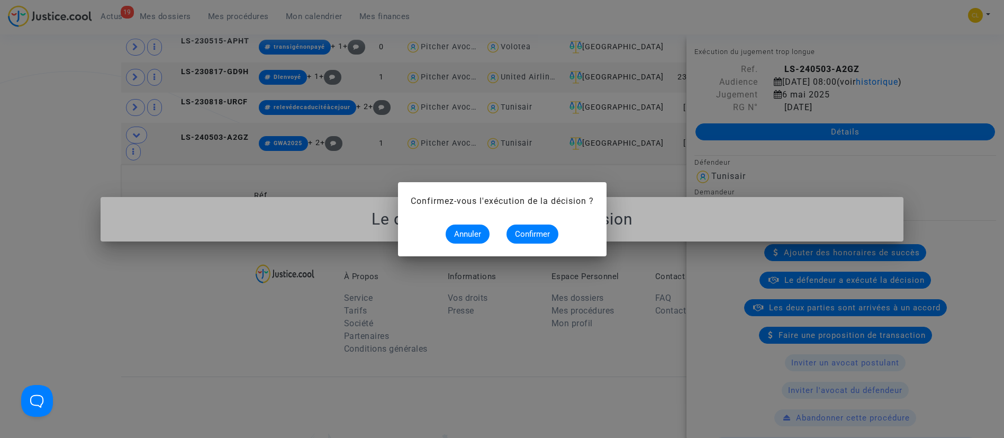
scroll to position [0, 0]
click at [533, 229] on span "Confirmer" at bounding box center [532, 234] width 35 height 10
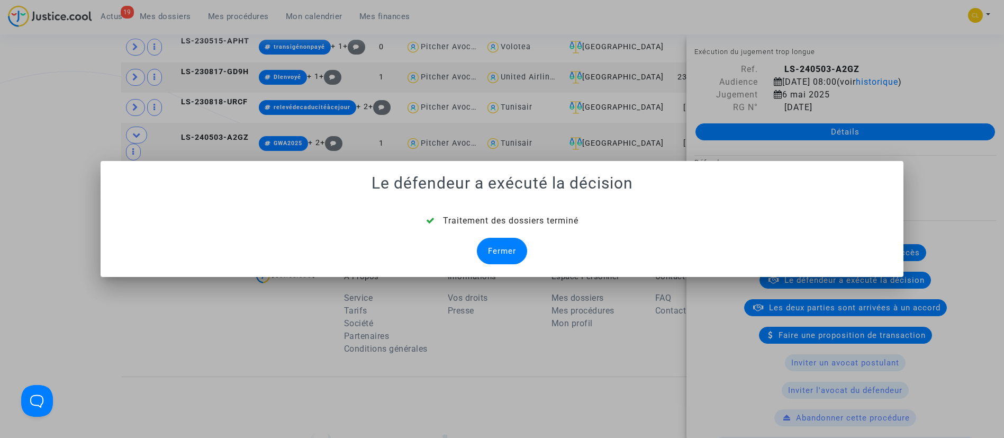
click at [513, 242] on div "Fermer" at bounding box center [502, 251] width 50 height 26
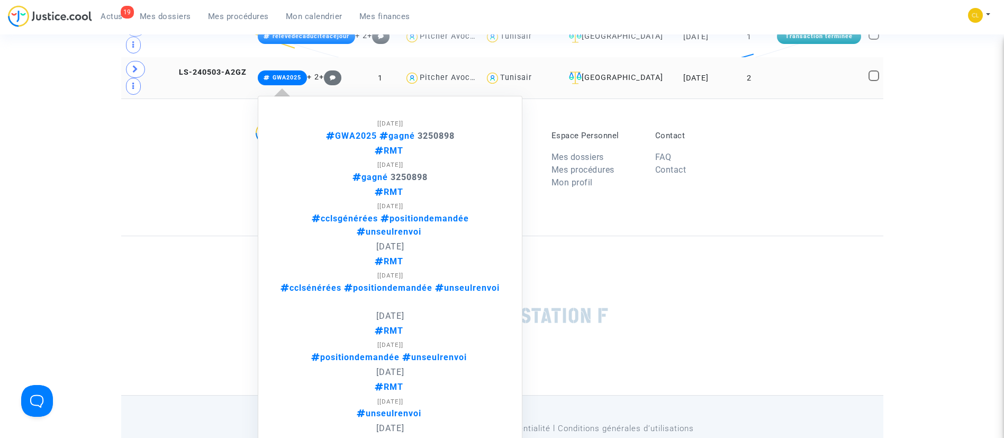
scroll to position [315, 0]
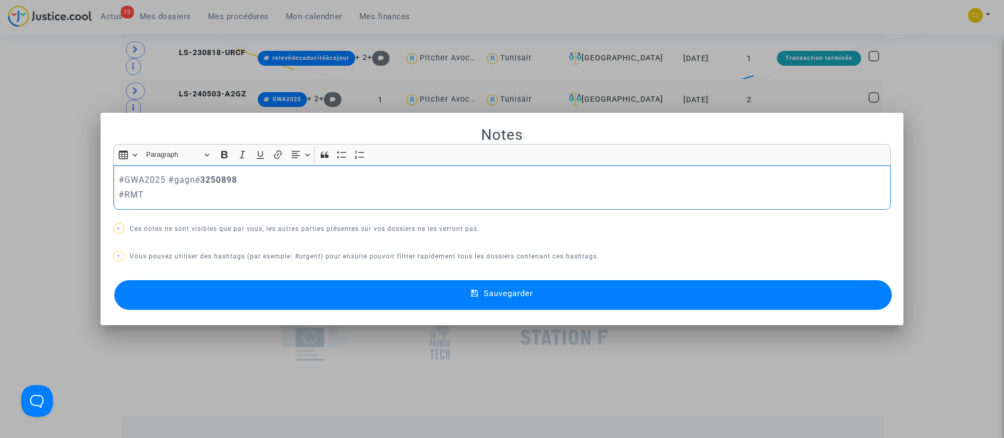
scroll to position [0, 0]
click at [216, 180] on strong "3250898" at bounding box center [218, 180] width 37 height 10
click at [557, 288] on button "Sauvegarder" at bounding box center [503, 295] width 778 height 30
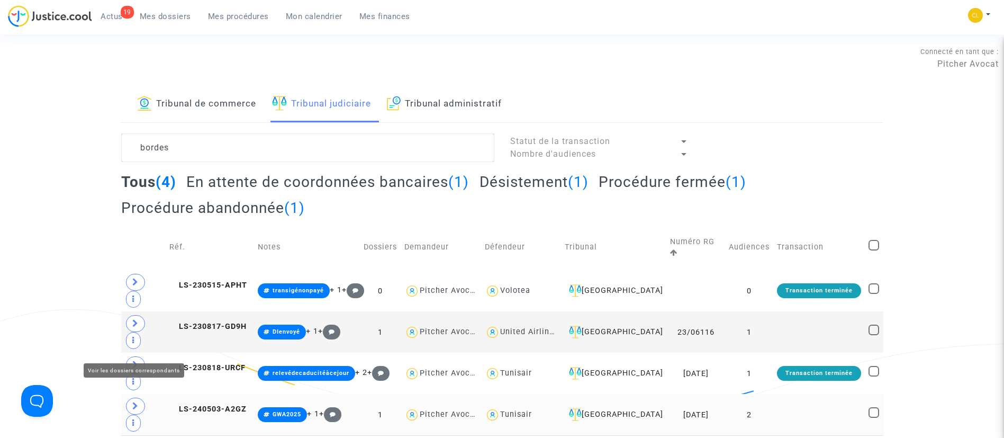
drag, startPoint x: 132, startPoint y: 347, endPoint x: 137, endPoint y: 345, distance: 5.7
click at [137, 402] on icon at bounding box center [135, 406] width 6 height 8
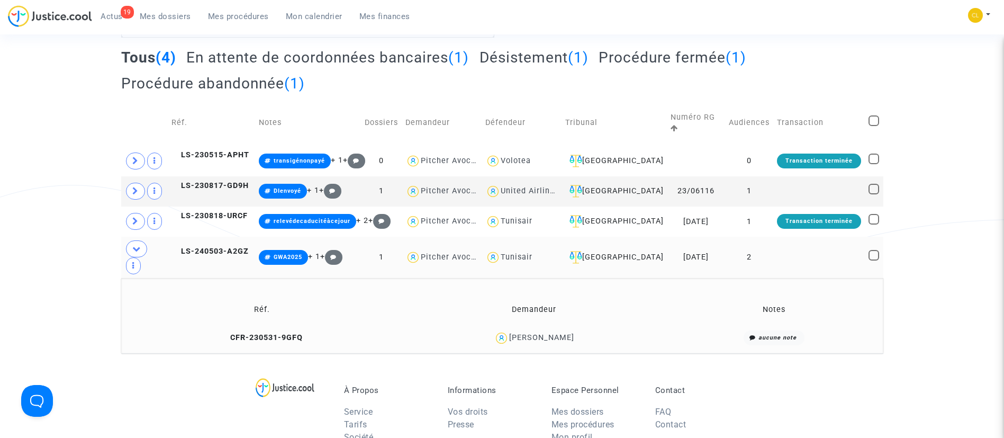
scroll to position [238, 0]
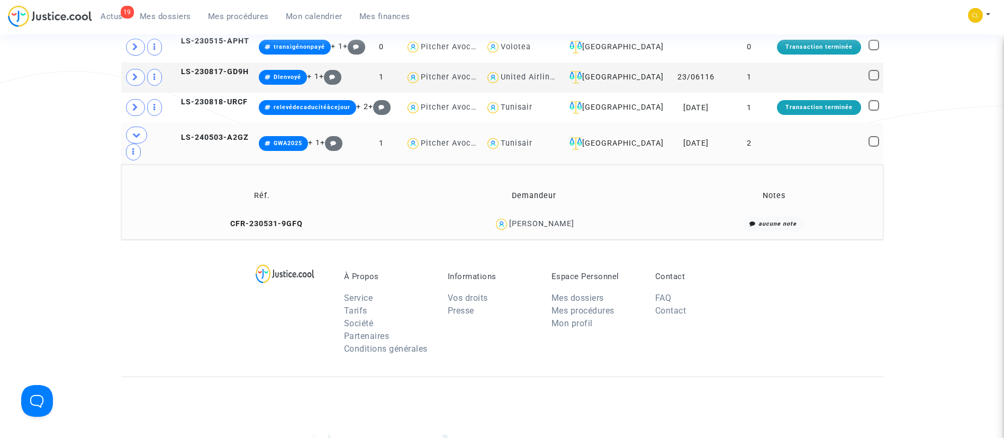
drag, startPoint x: 553, startPoint y: 185, endPoint x: 537, endPoint y: 167, distance: 24.0
click at [552, 219] on div "JEAN-PIERRE BORDES" at bounding box center [541, 223] width 65 height 9
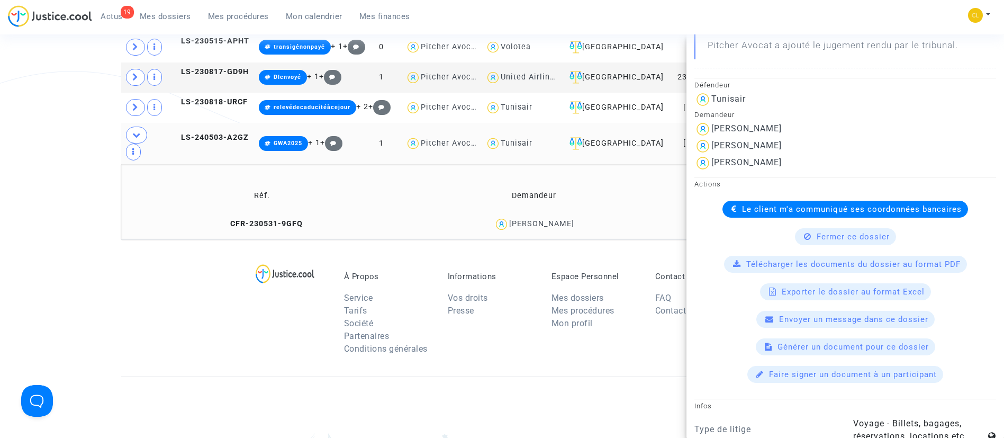
click at [812, 206] on span "Le client m'a communiqué ses coordonnées bancaires" at bounding box center [852, 209] width 220 height 10
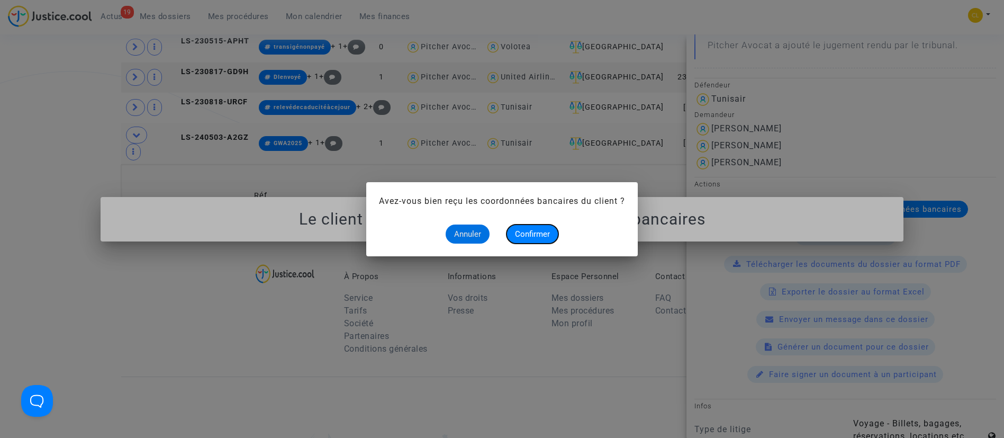
click at [522, 233] on span "Confirmer" at bounding box center [532, 234] width 35 height 10
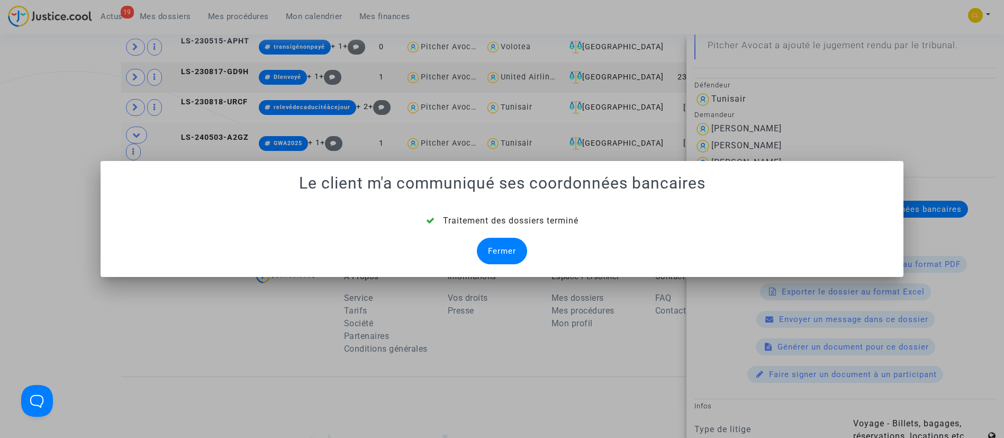
click at [499, 243] on div "Fermer" at bounding box center [502, 251] width 50 height 26
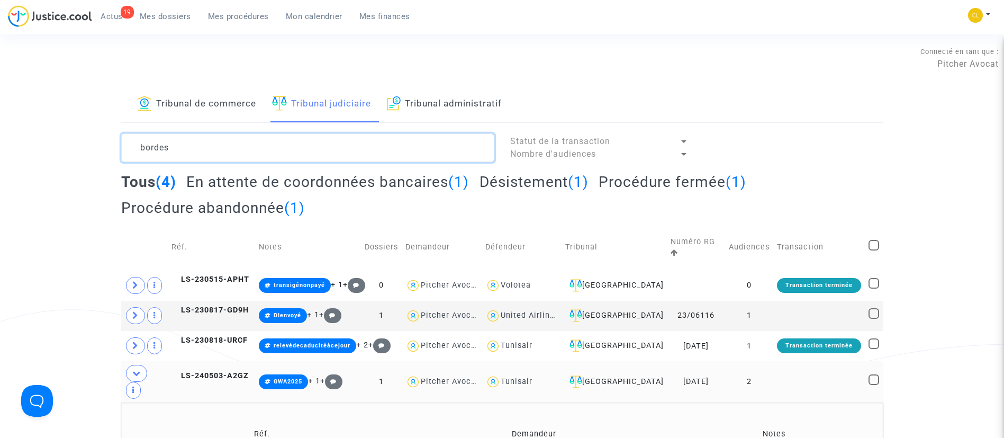
click at [231, 143] on textarea at bounding box center [307, 147] width 373 height 29
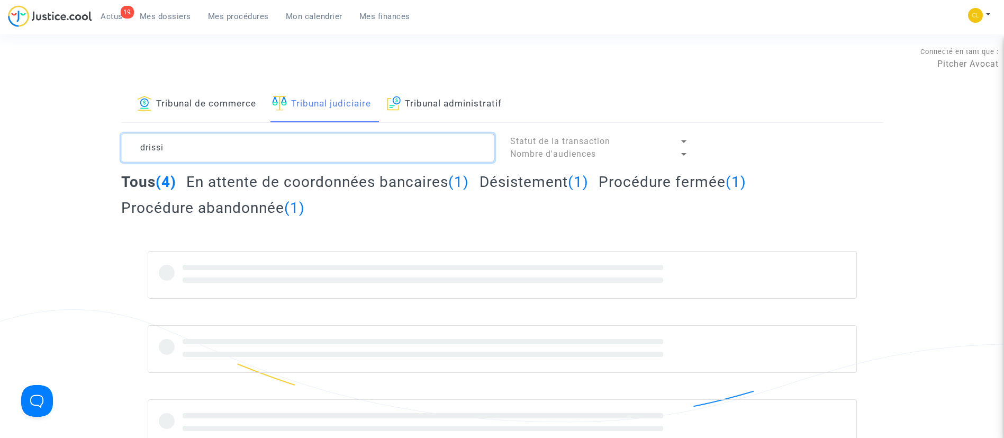
type textarea "drissi"
drag, startPoint x: 225, startPoint y: 104, endPoint x: 241, endPoint y: 153, distance: 51.7
click at [225, 104] on link "Tribunal de commerce" at bounding box center [196, 104] width 119 height 36
click at [241, 145] on textarea at bounding box center [307, 147] width 373 height 29
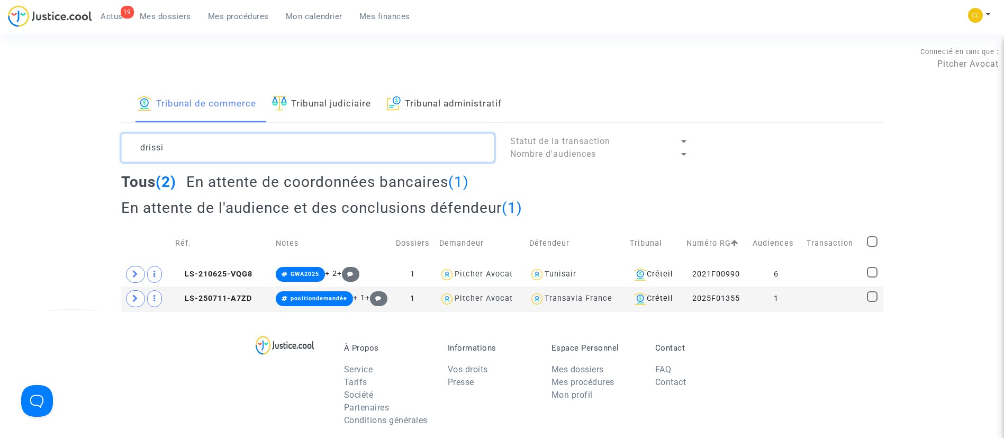
type textarea "drissi"
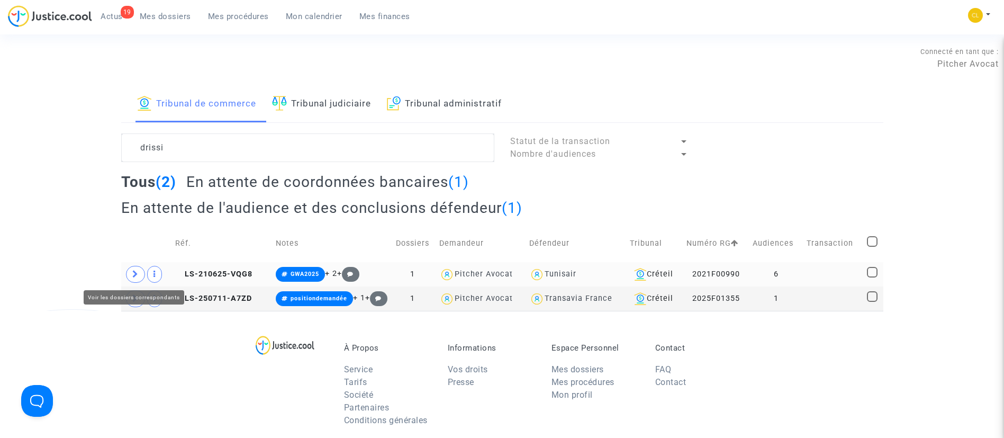
drag, startPoint x: 132, startPoint y: 270, endPoint x: 332, endPoint y: 277, distance: 200.2
click at [132, 270] on icon at bounding box center [135, 274] width 6 height 8
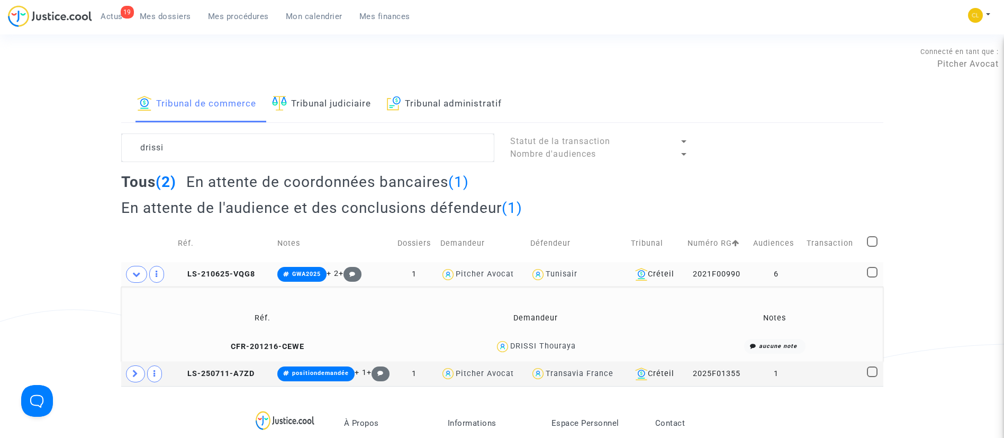
click at [840, 273] on td at bounding box center [833, 274] width 60 height 24
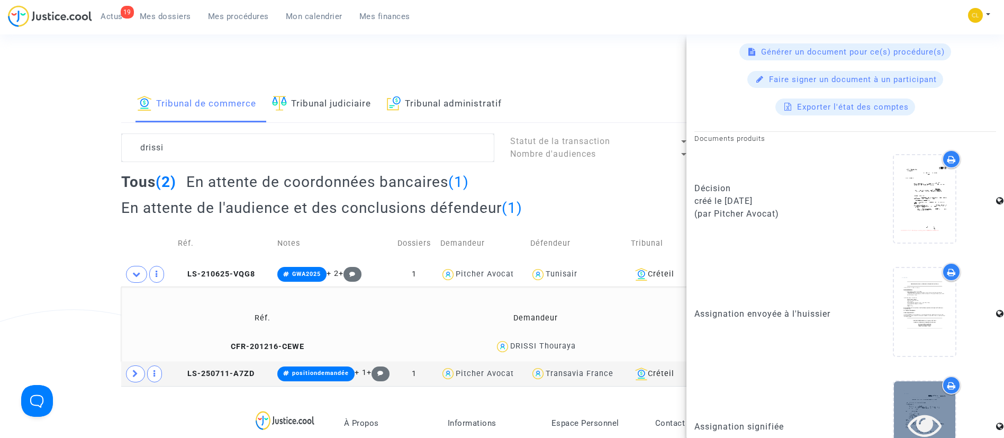
scroll to position [204, 0]
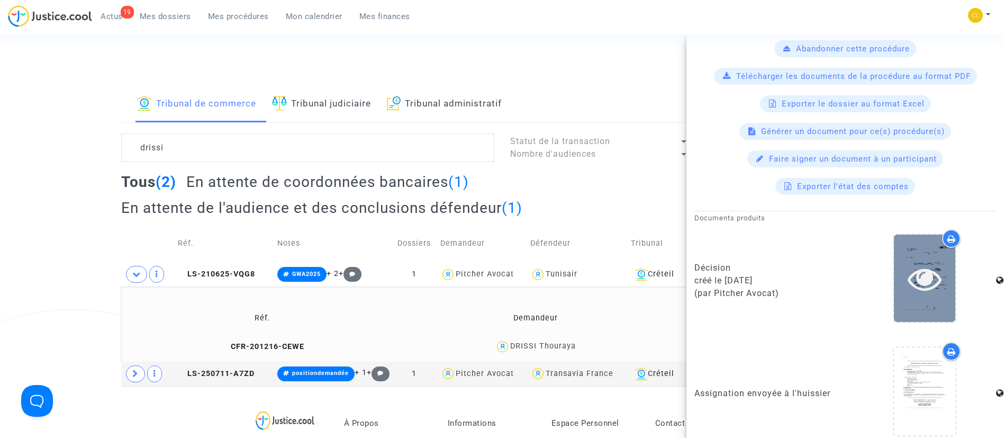
click at [919, 285] on icon at bounding box center [925, 278] width 34 height 34
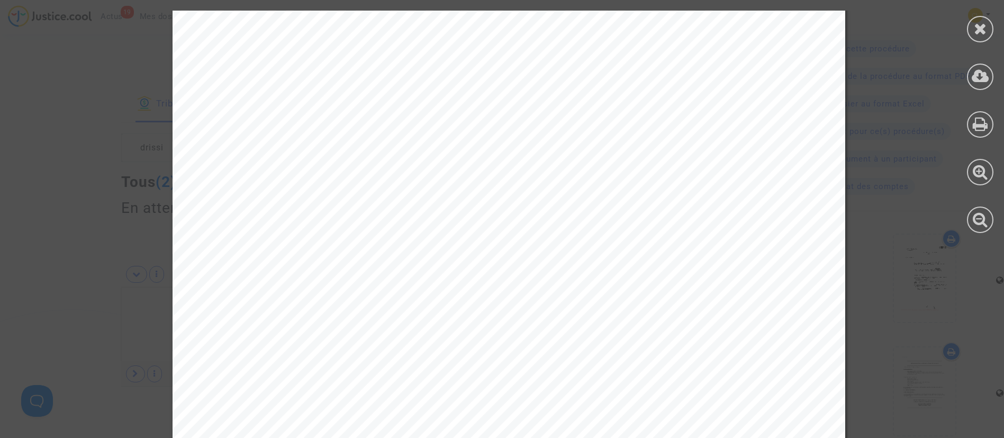
scroll to position [5285, 0]
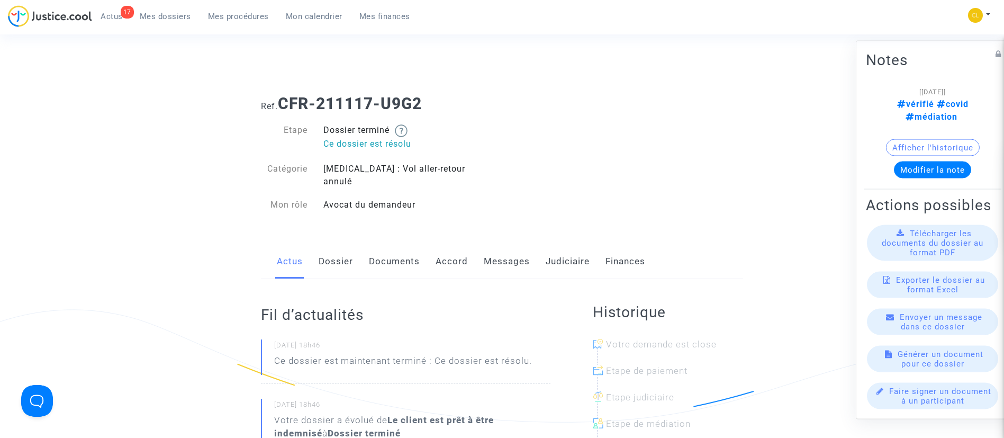
click at [554, 256] on link "Judiciaire" at bounding box center [568, 261] width 44 height 35
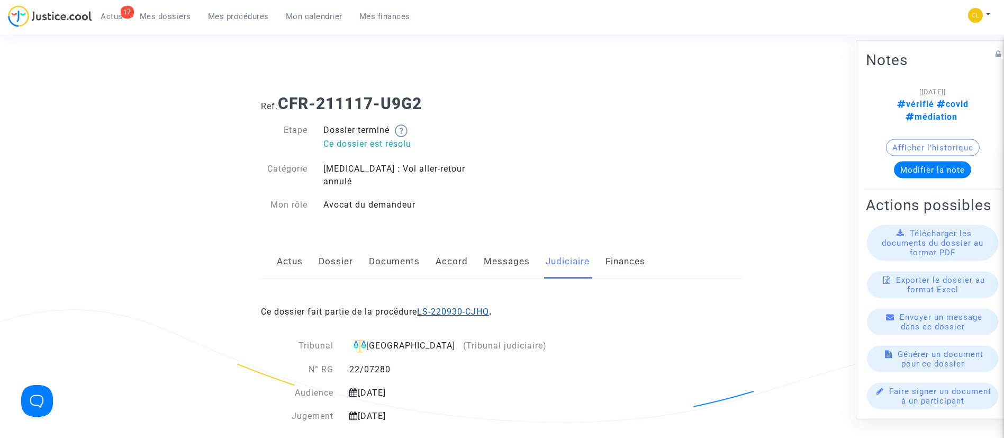
click at [478, 306] on link "LS-220930-CJHQ" at bounding box center [453, 311] width 72 height 10
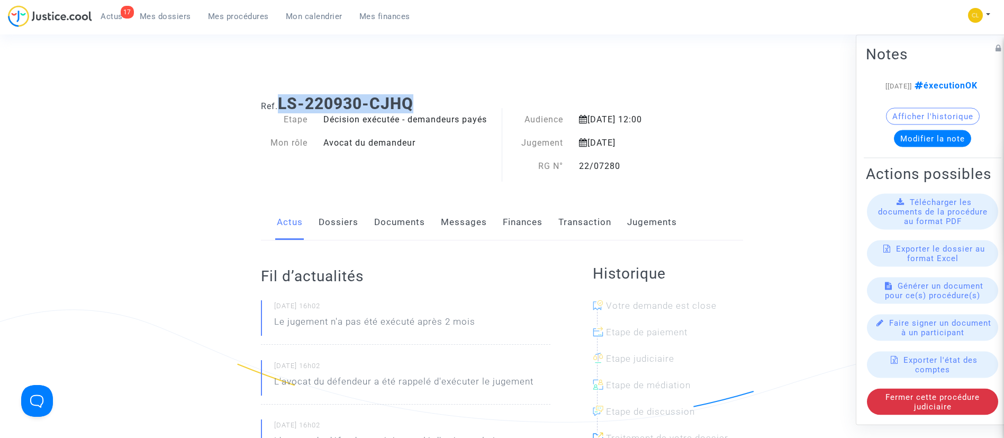
drag, startPoint x: 423, startPoint y: 101, endPoint x: 284, endPoint y: 104, distance: 139.2
click at [284, 104] on h1 "Ref. LS-220930-CJHQ" at bounding box center [502, 103] width 482 height 19
copy b "LS-220930-CJHQ"
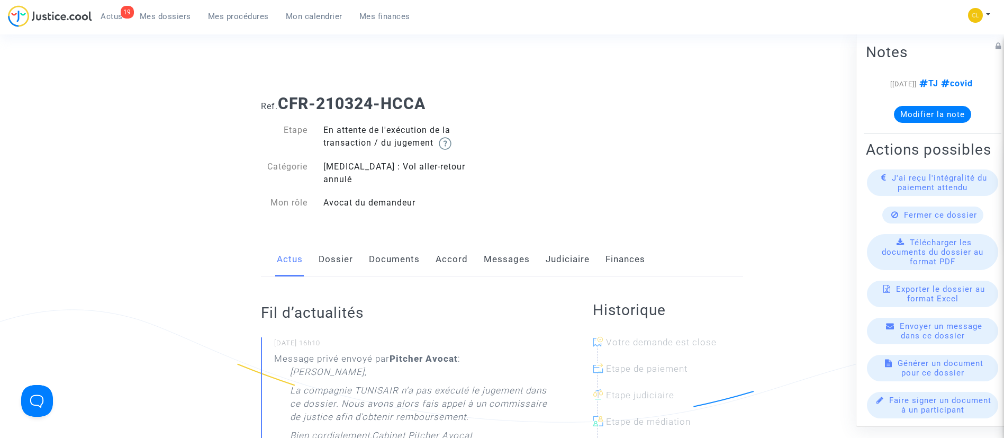
click at [330, 243] on link "Dossier" at bounding box center [336, 259] width 34 height 35
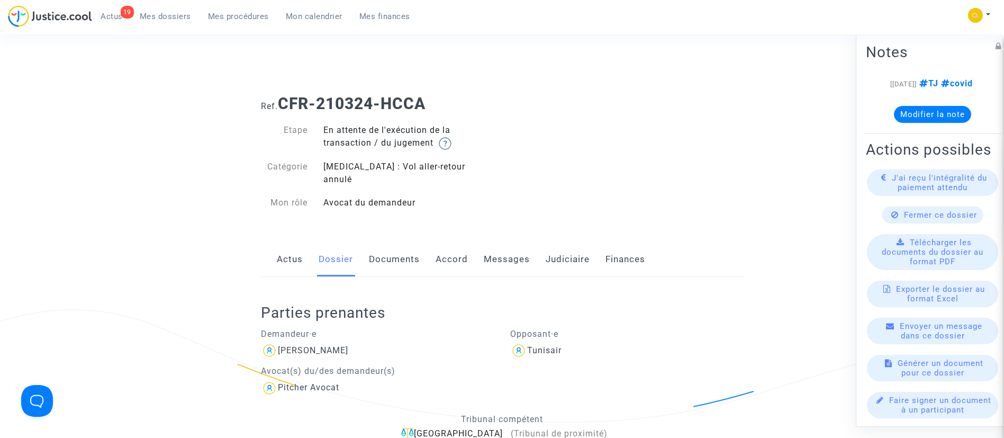
click at [577, 242] on link "Judiciaire" at bounding box center [568, 259] width 44 height 35
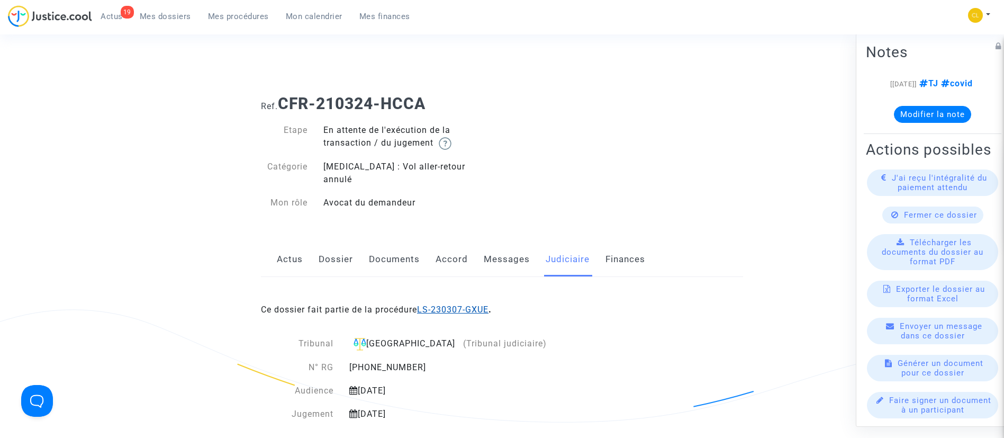
click at [466, 304] on link "LS-230307-GXUE" at bounding box center [452, 309] width 71 height 10
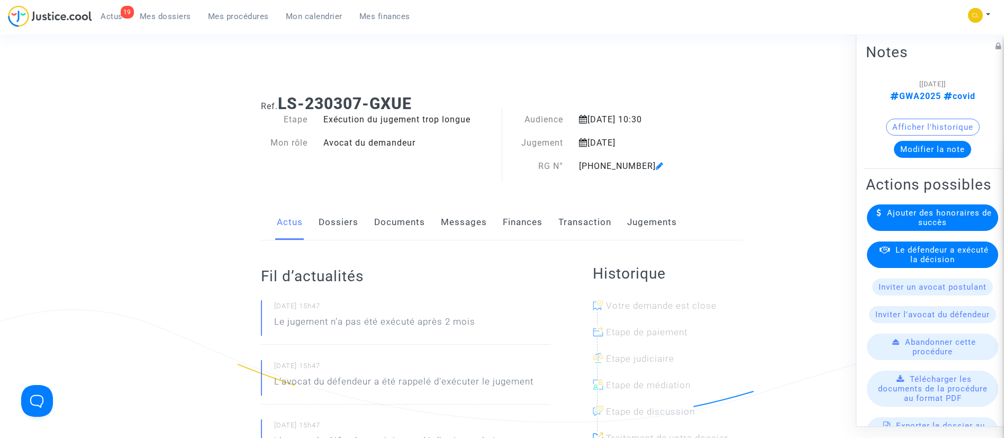
click at [946, 156] on button "Modifier la note" at bounding box center [932, 148] width 77 height 17
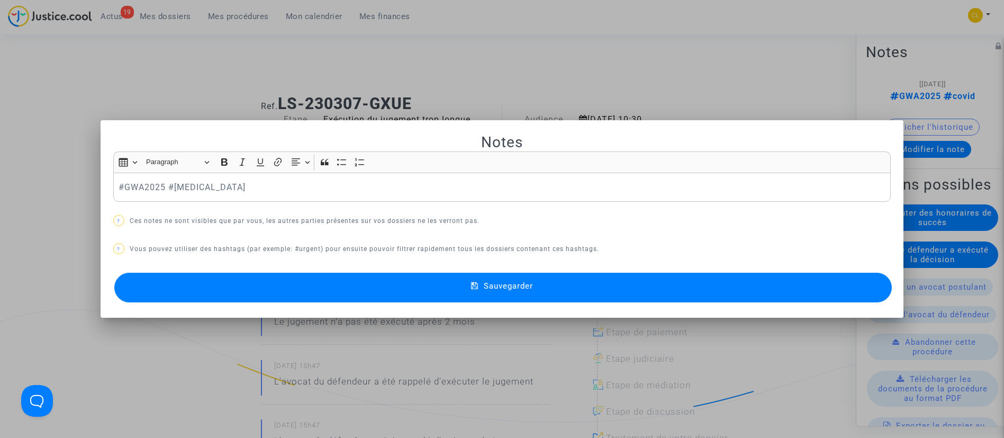
click at [183, 94] on div at bounding box center [502, 219] width 1004 height 438
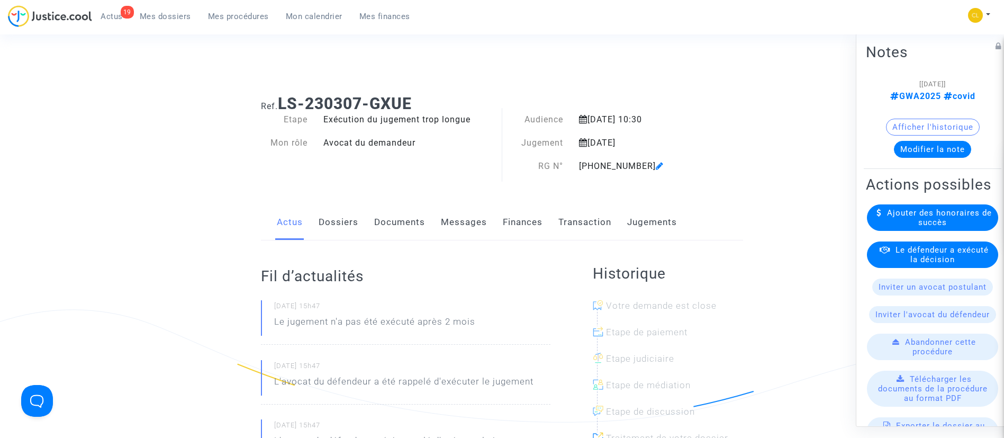
click at [336, 214] on link "Dossiers" at bounding box center [339, 222] width 40 height 35
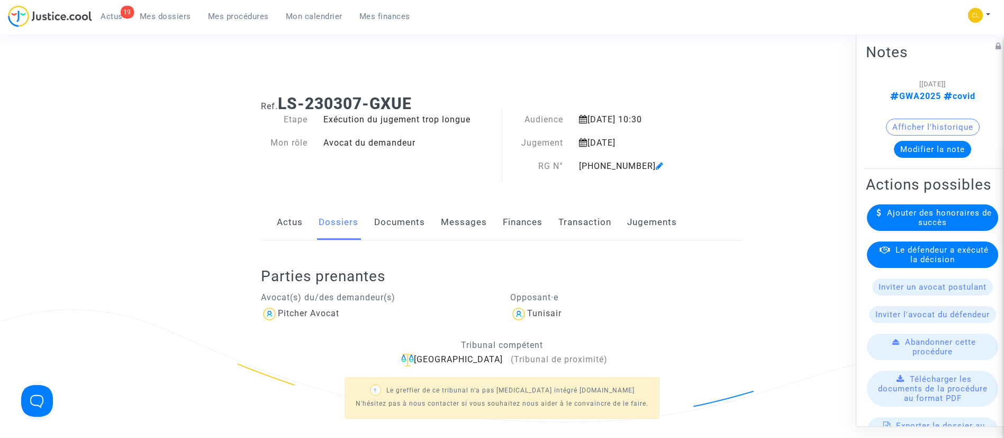
click at [956, 264] on span "Le défendeur a exécuté la décision" at bounding box center [942, 254] width 93 height 19
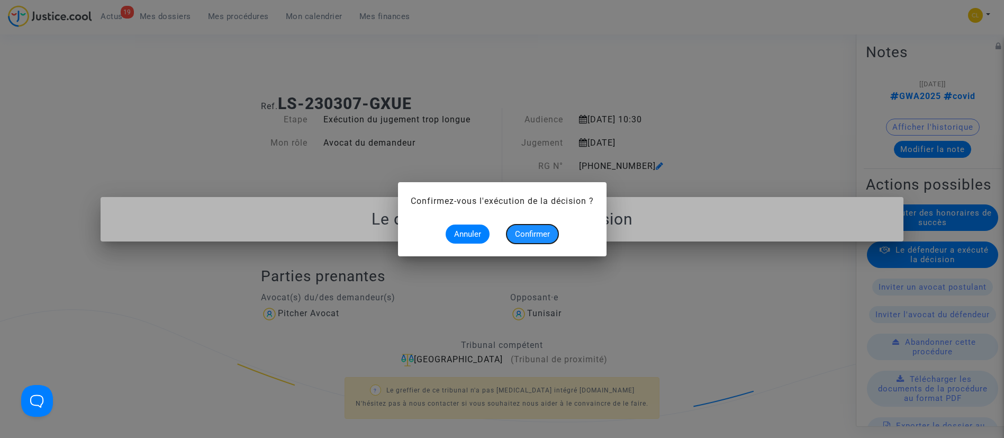
click at [541, 236] on span "Confirmer" at bounding box center [532, 234] width 35 height 10
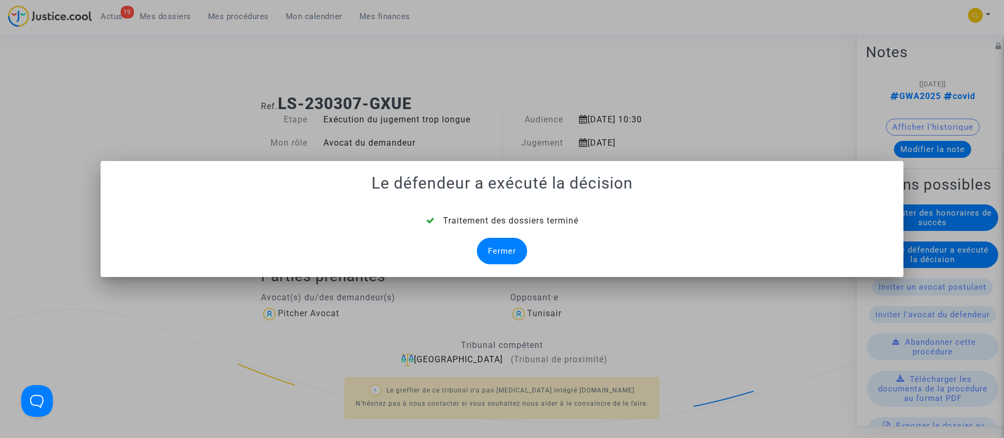
click at [502, 245] on div "Fermer" at bounding box center [502, 251] width 50 height 26
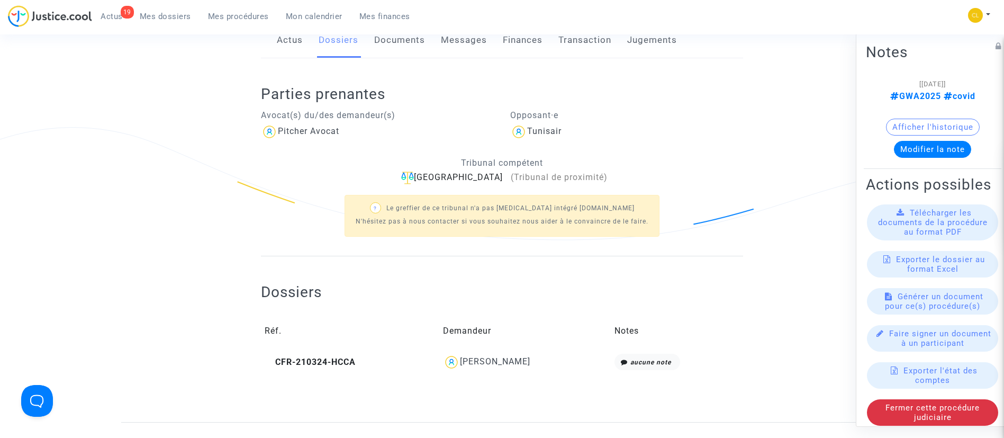
scroll to position [397, 0]
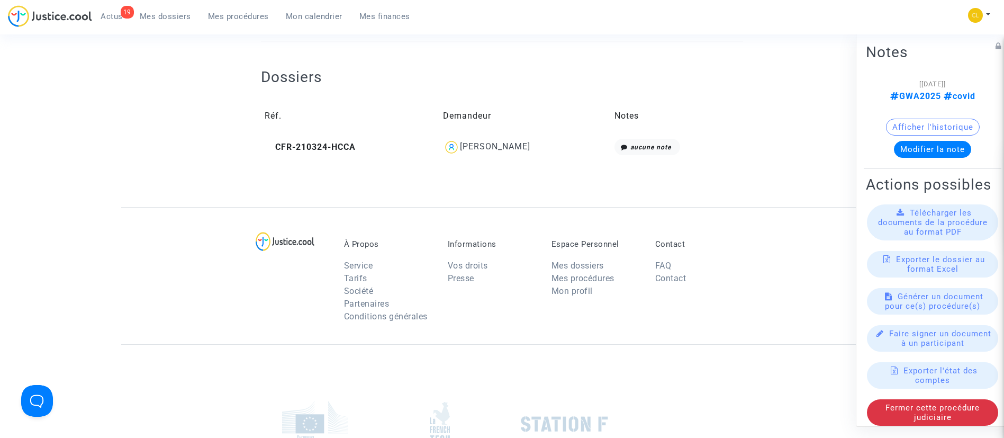
click at [499, 148] on div "Kais CHTOUROU" at bounding box center [495, 146] width 70 height 10
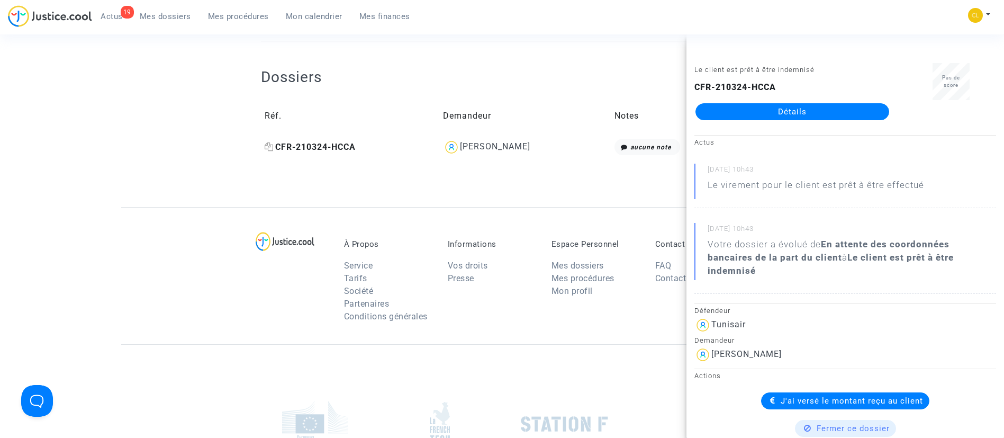
click at [274, 142] on span "CFR-210324-HCCA" at bounding box center [310, 147] width 91 height 10
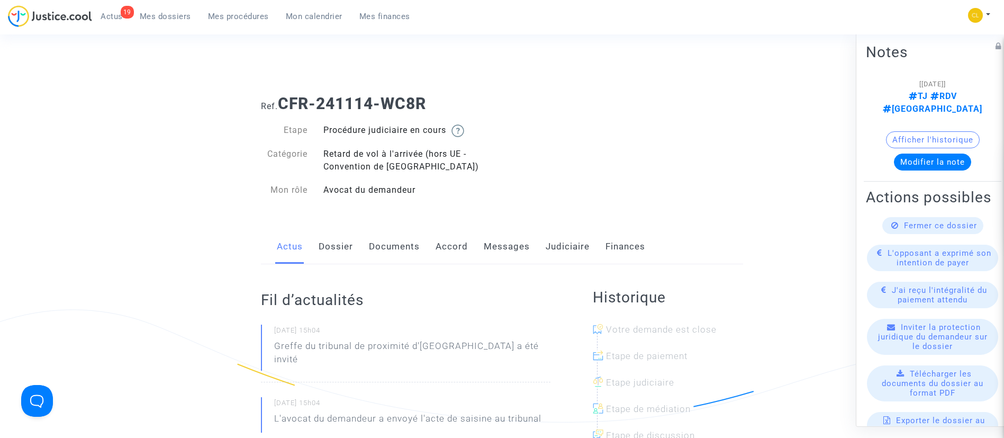
click at [335, 241] on link "Dossier" at bounding box center [336, 246] width 34 height 35
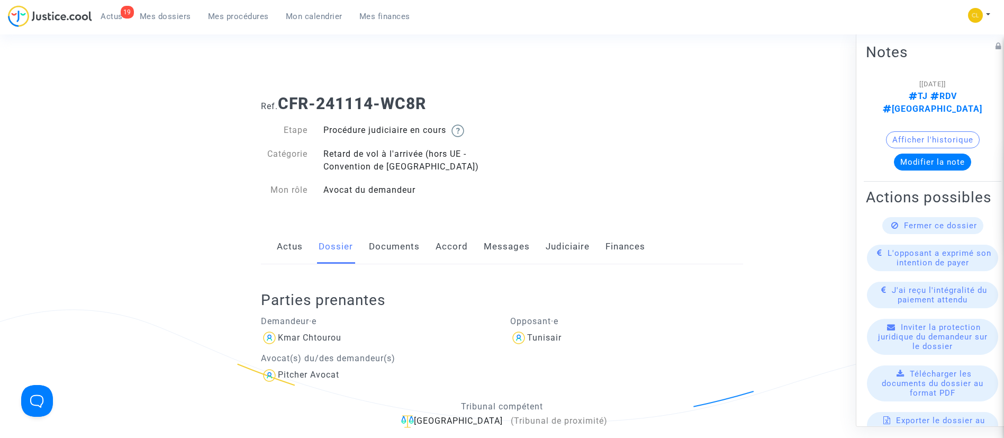
scroll to position [238, 0]
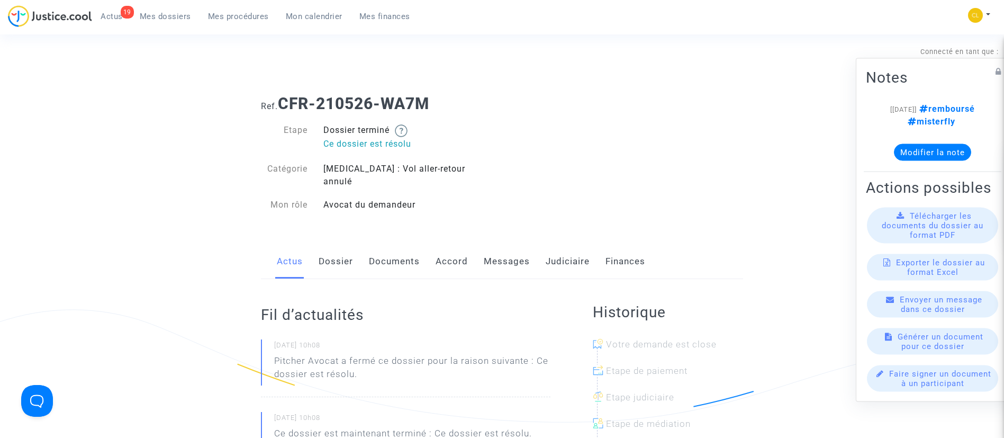
drag, startPoint x: 557, startPoint y: 246, endPoint x: 471, endPoint y: 303, distance: 104.2
click at [557, 245] on link "Judiciaire" at bounding box center [568, 261] width 44 height 35
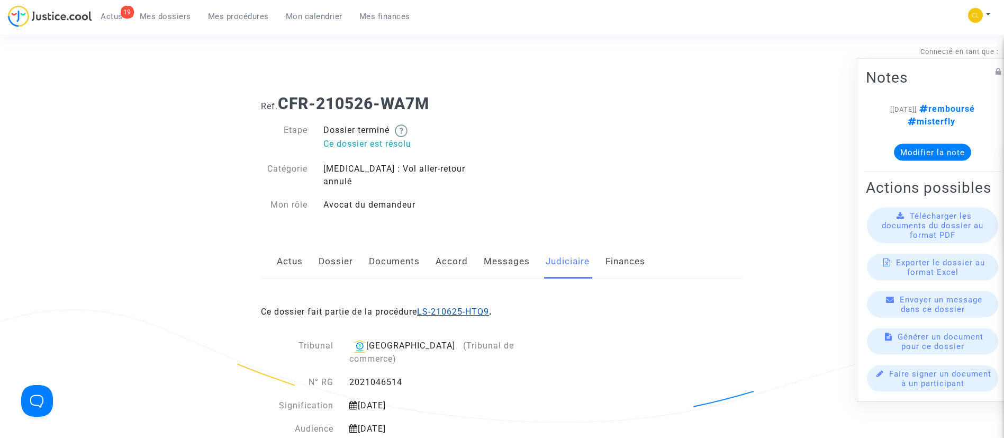
click at [454, 306] on link "LS-210625-HTQ9" at bounding box center [453, 311] width 72 height 10
